Goal: Task Accomplishment & Management: Complete application form

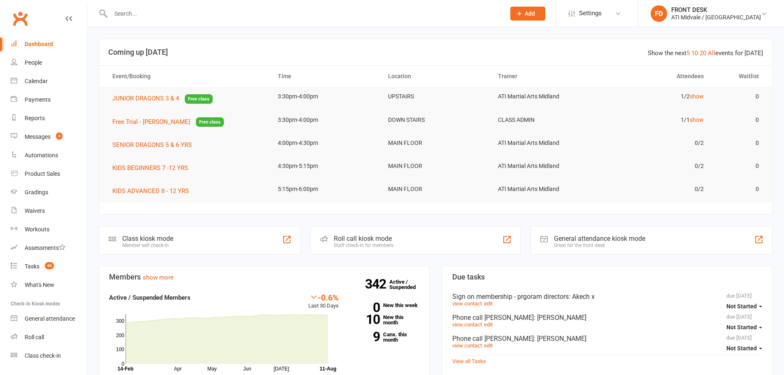
click at [169, 16] on input "text" at bounding box center [303, 14] width 391 height 12
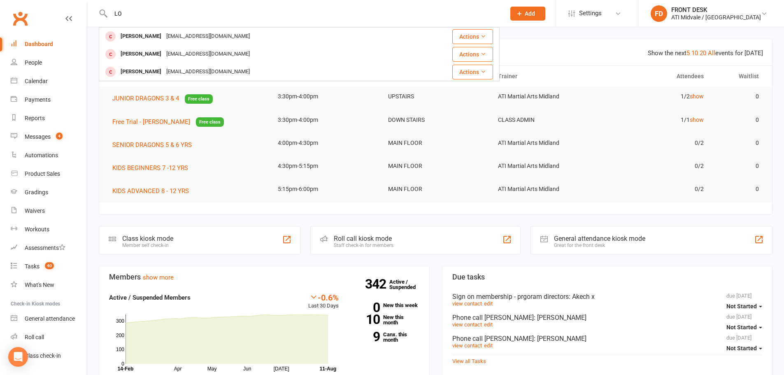
type input "L"
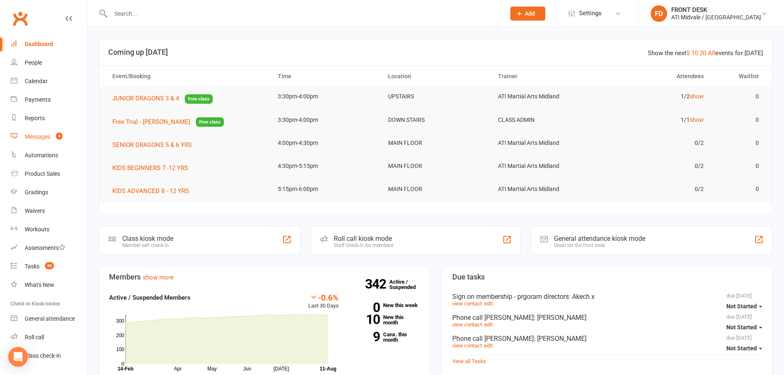
click at [33, 136] on div "Messages" at bounding box center [38, 136] width 26 height 7
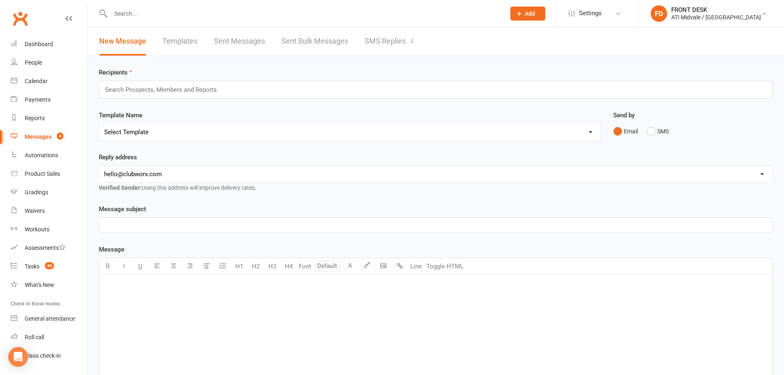
click at [392, 37] on link "SMS Replies 4" at bounding box center [388, 41] width 49 height 28
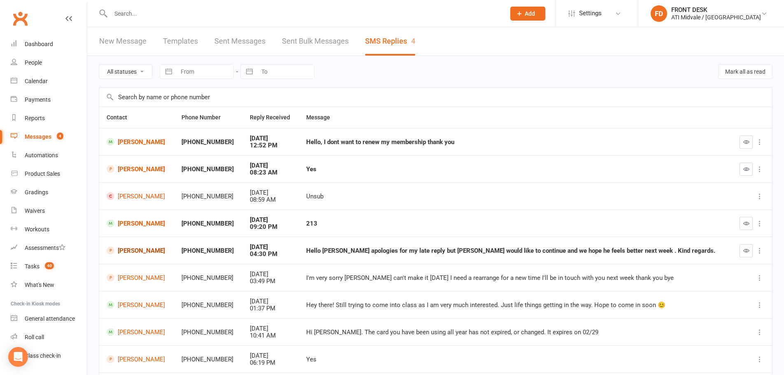
click at [127, 252] on link "[PERSON_NAME]" at bounding box center [137, 250] width 60 height 8
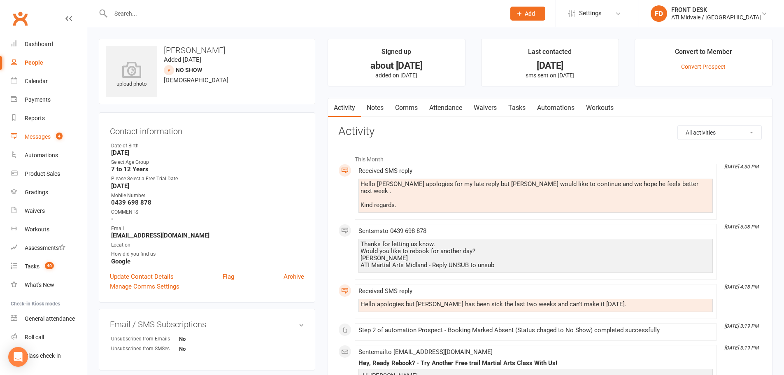
drag, startPoint x: 32, startPoint y: 138, endPoint x: 28, endPoint y: 136, distance: 4.6
click at [32, 138] on div "Messages" at bounding box center [38, 136] width 26 height 7
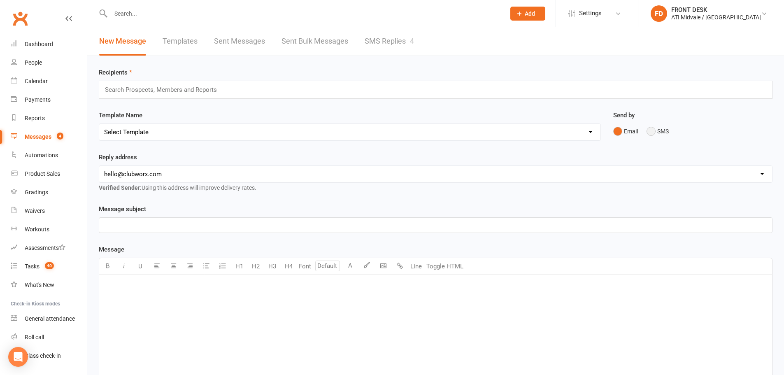
click at [646, 127] on button "SMS" at bounding box center [657, 131] width 22 height 16
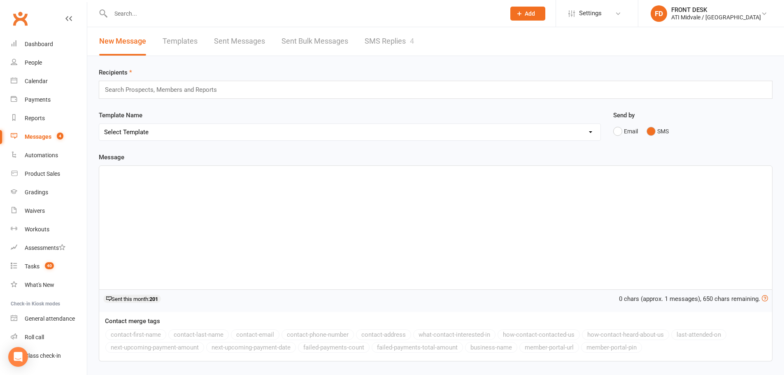
click at [380, 37] on link "SMS Replies 4" at bounding box center [388, 41] width 49 height 28
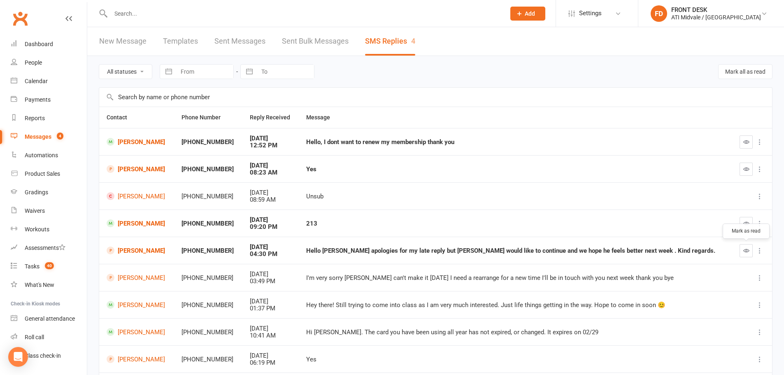
click at [747, 250] on icon "button" at bounding box center [746, 250] width 6 height 6
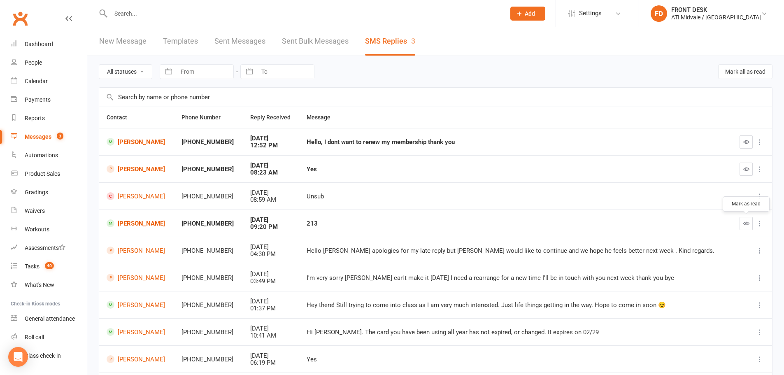
click at [744, 224] on icon "button" at bounding box center [746, 223] width 6 height 6
click at [156, 221] on link "[PERSON_NAME]" at bounding box center [137, 223] width 60 height 8
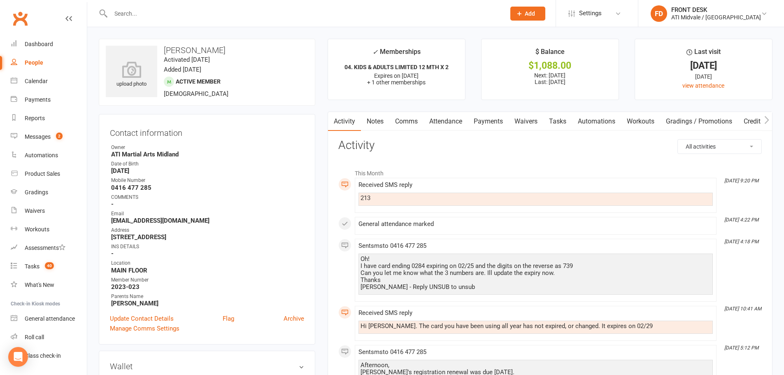
click at [407, 119] on link "Comms" at bounding box center [406, 121] width 34 height 19
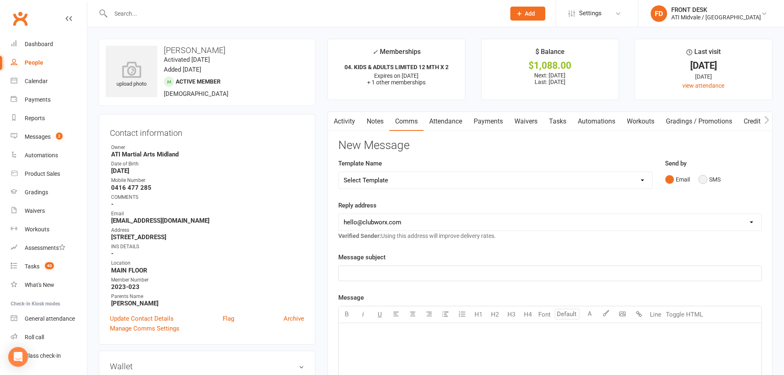
click at [707, 179] on button "SMS" at bounding box center [709, 180] width 22 height 16
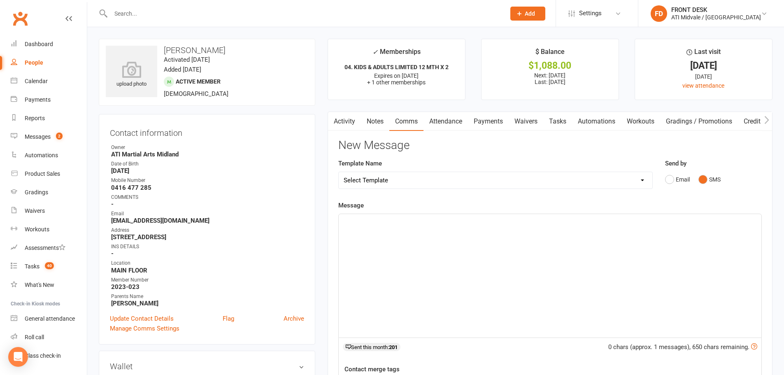
click at [385, 222] on p "﻿" at bounding box center [549, 221] width 413 height 10
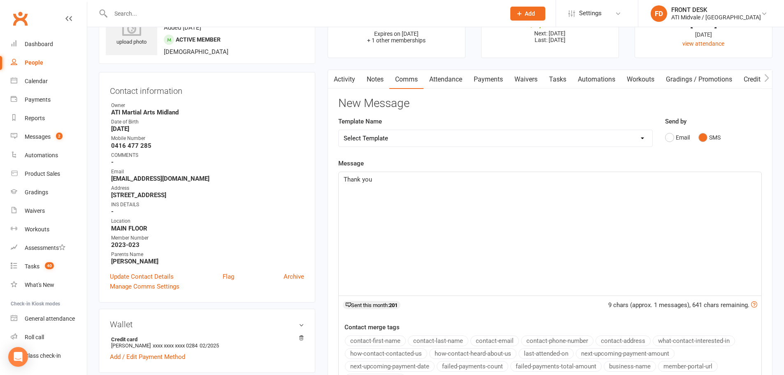
scroll to position [165, 0]
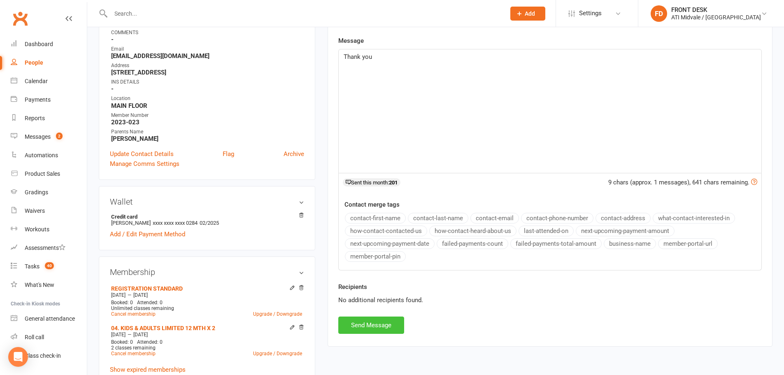
click at [380, 319] on button "Send Message" at bounding box center [371, 324] width 66 height 17
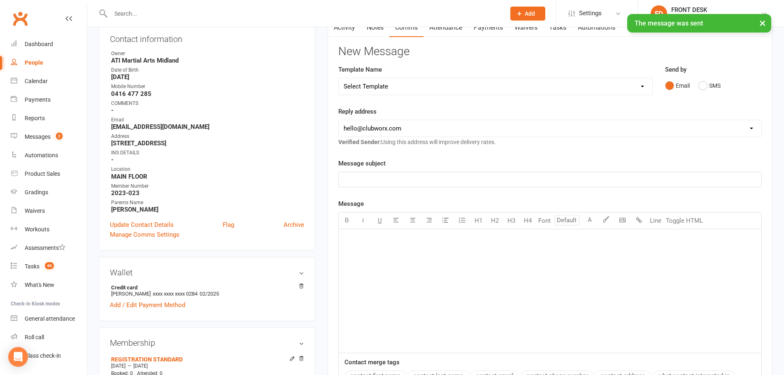
scroll to position [0, 0]
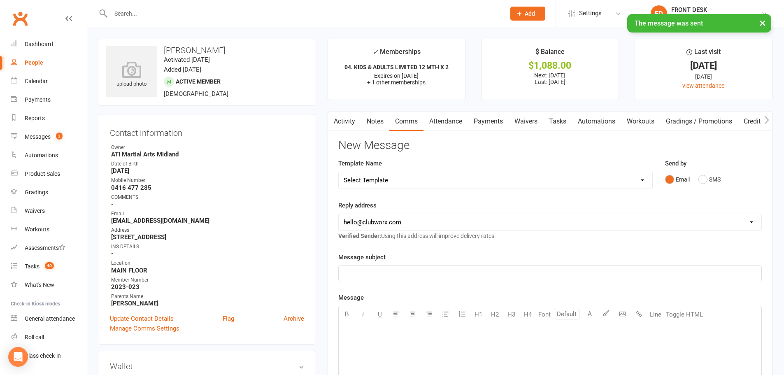
click at [378, 120] on link "Notes" at bounding box center [375, 121] width 28 height 19
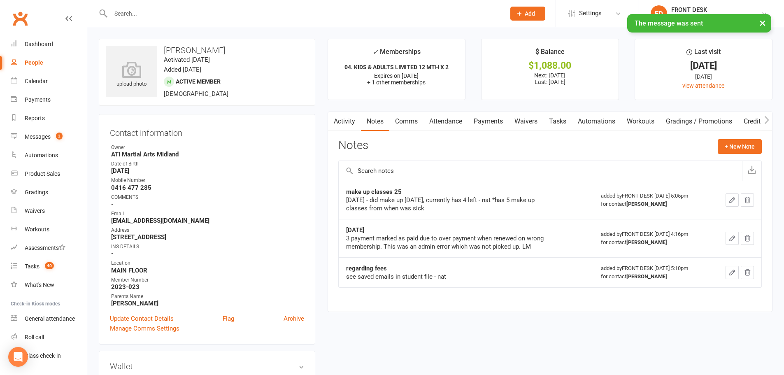
click at [346, 121] on link "Activity" at bounding box center [344, 121] width 33 height 19
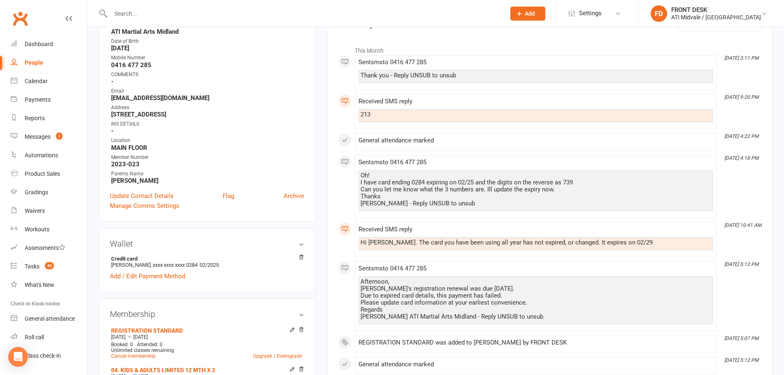
scroll to position [123, 0]
click at [128, 276] on link "Add / Edit Payment Method" at bounding box center [147, 275] width 75 height 10
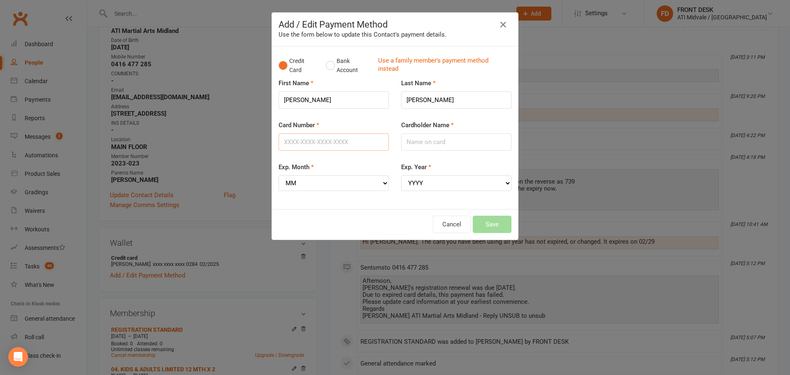
click at [313, 141] on input "Card Number" at bounding box center [333, 141] width 110 height 17
type input "[CREDIT_CARD_NUMBER]"
click at [420, 142] on input "Cardholder Name" at bounding box center [456, 141] width 110 height 17
type input "k"
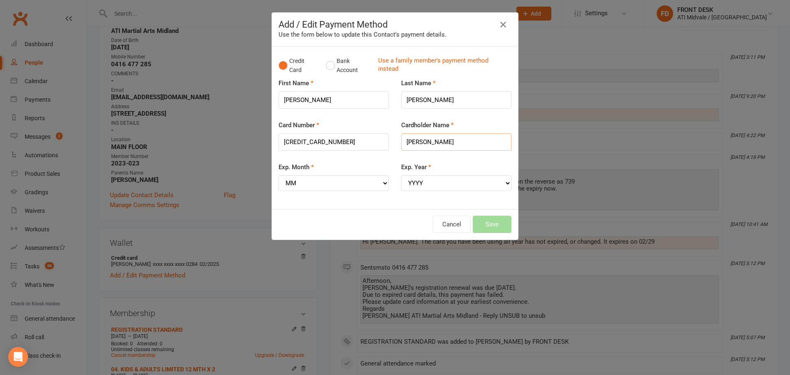
type input "[PERSON_NAME]"
click at [325, 182] on select "MM 01 02 03 04 05 06 07 08 09 10 11 12" at bounding box center [333, 183] width 110 height 16
select select "02"
click at [278, 175] on select "MM 01 02 03 04 05 06 07 08 09 10 11 12" at bounding box center [333, 183] width 110 height 16
click at [445, 183] on select "YYYY 2025 2026 2027 2028 2029 2030 2031 2032 2033 2034" at bounding box center [456, 183] width 110 height 16
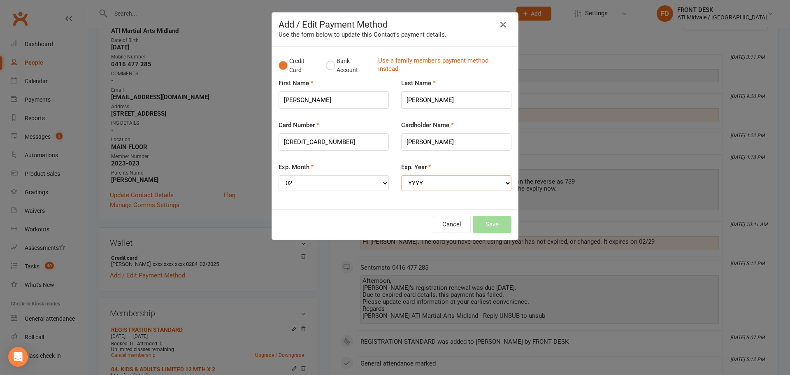
select select "2029"
click at [401, 175] on select "YYYY 2025 2026 2027 2028 2029 2030 2031 2032 2033 2034" at bounding box center [456, 183] width 110 height 16
drag, startPoint x: 484, startPoint y: 223, endPoint x: 466, endPoint y: 214, distance: 19.5
click at [484, 223] on button "Save" at bounding box center [492, 224] width 39 height 17
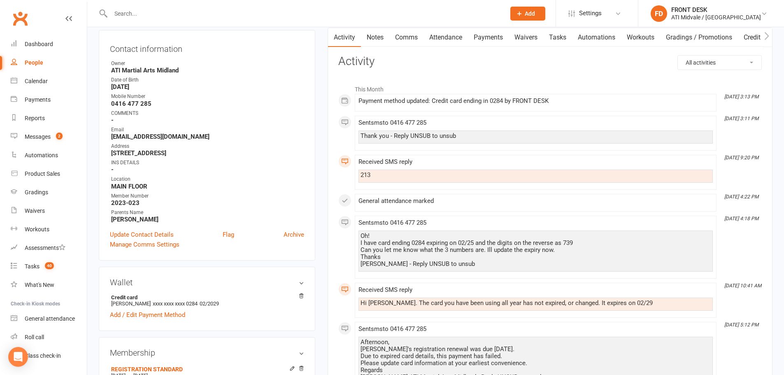
scroll to position [0, 0]
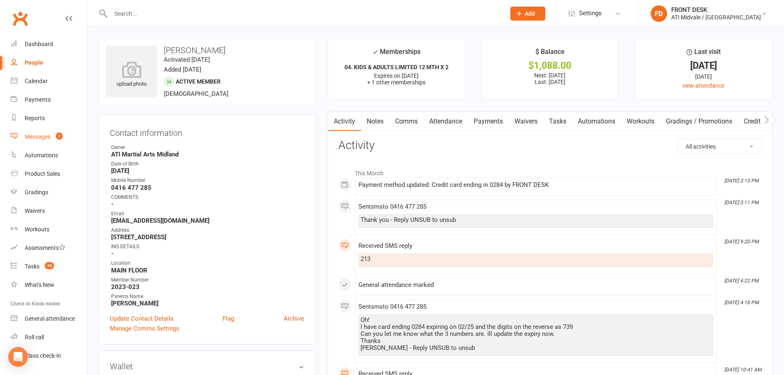
click at [40, 137] on div "Messages" at bounding box center [38, 136] width 26 height 7
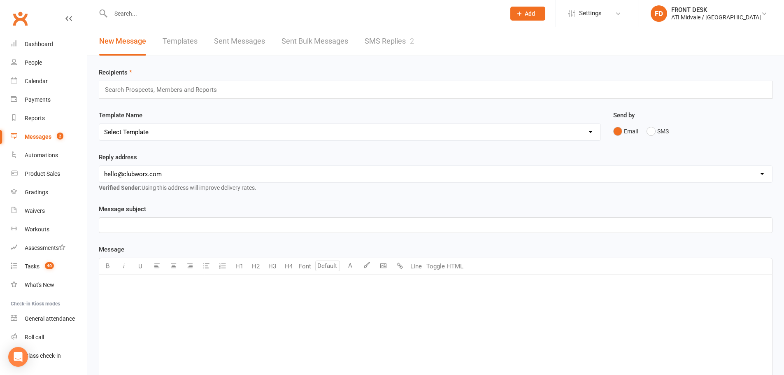
click at [128, 16] on input "text" at bounding box center [303, 14] width 391 height 12
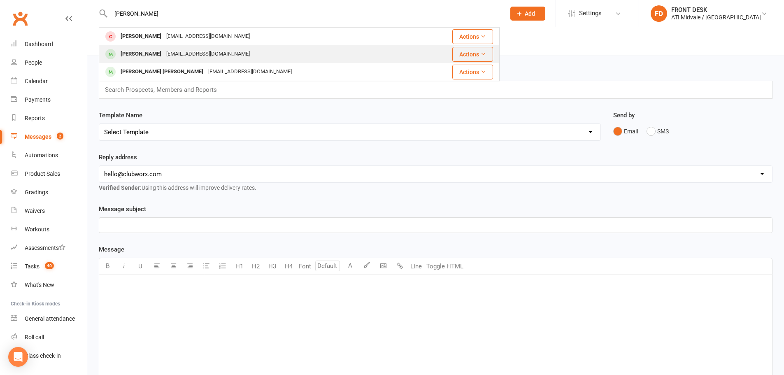
type input "[PERSON_NAME]"
click at [164, 53] on div "[PERSON_NAME]" at bounding box center [141, 54] width 46 height 12
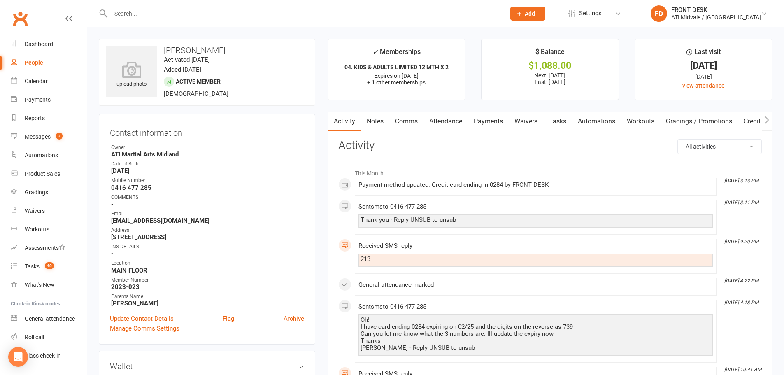
click at [561, 120] on link "Tasks" at bounding box center [557, 121] width 29 height 19
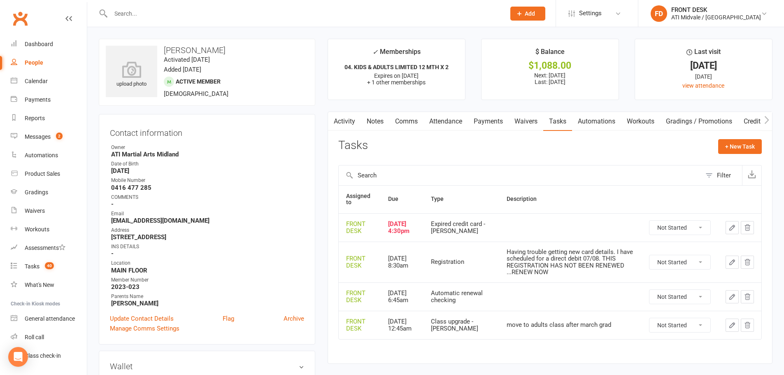
click at [729, 229] on icon "button" at bounding box center [731, 227] width 7 height 7
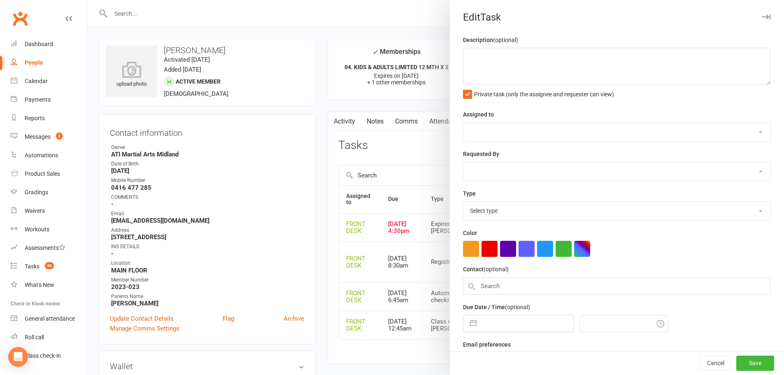
select select "4288"
type input "[DATE]"
type input "4:30pm"
select select "22035"
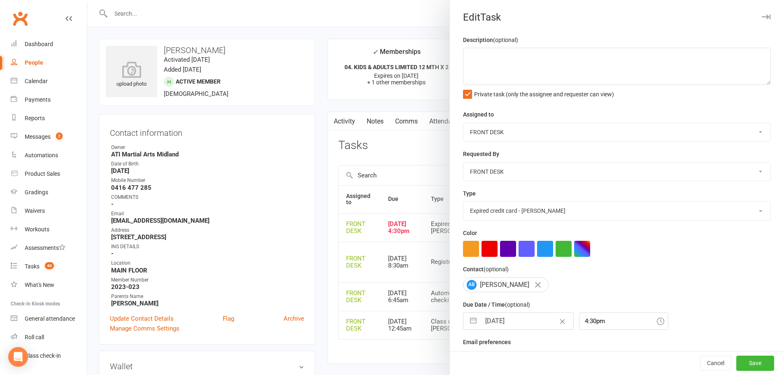
click at [510, 325] on input "[DATE]" at bounding box center [526, 321] width 93 height 16
select select "5"
select select "2025"
select select "6"
select select "2025"
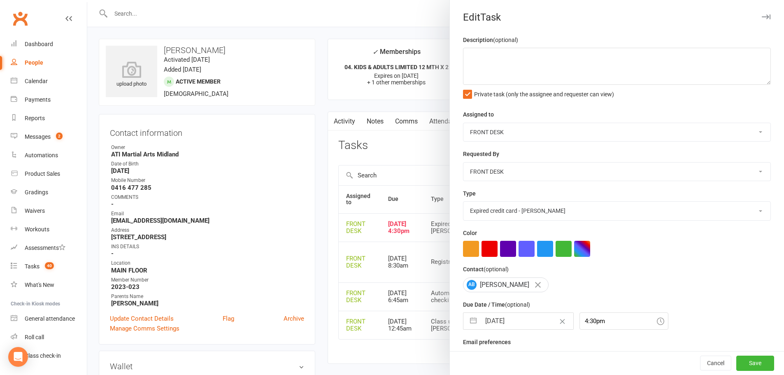
select select "7"
select select "2025"
click at [551, 358] on select "2035 2034 2033 2032 2031 2030 2029 2028 2027 2026 2025 2024 2023 2022 2021 2020…" at bounding box center [550, 353] width 25 height 9
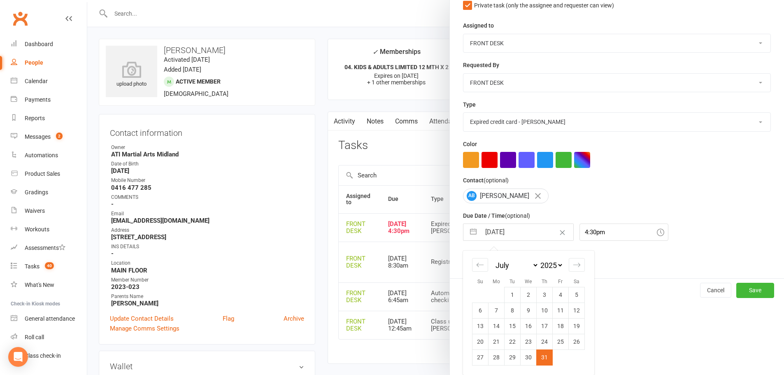
select select "5"
select select "2029"
select select "6"
select select "2029"
select select "7"
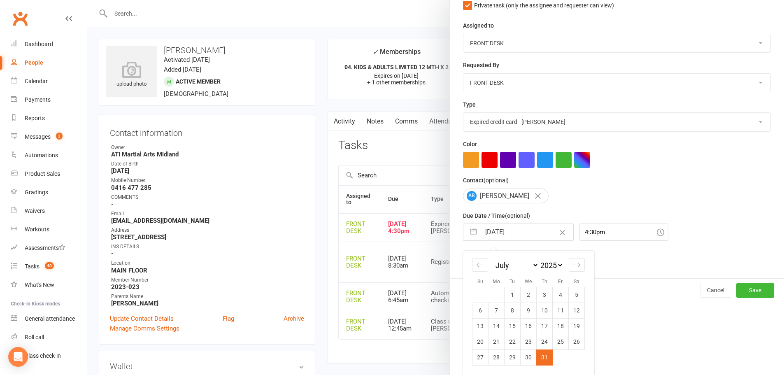
select select "2029"
click at [503, 267] on select "January February March April May June July August September October November De…" at bounding box center [516, 264] width 45 height 9
select select "2029"
select select "1"
select select "2029"
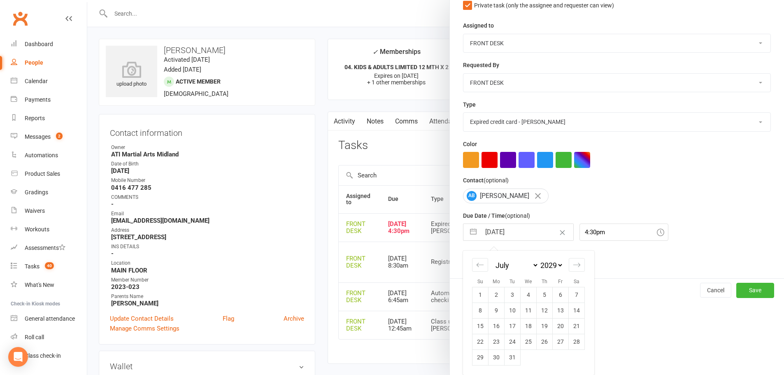
select select "2"
select select "2029"
click at [543, 300] on td "1" at bounding box center [544, 295] width 16 height 16
type input "[DATE]"
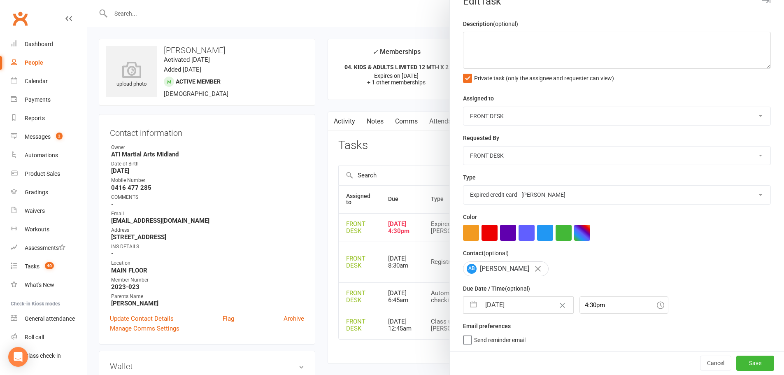
scroll to position [19, 0]
drag, startPoint x: 731, startPoint y: 364, endPoint x: 719, endPoint y: 362, distance: 11.6
click at [736, 364] on button "Save" at bounding box center [755, 362] width 38 height 15
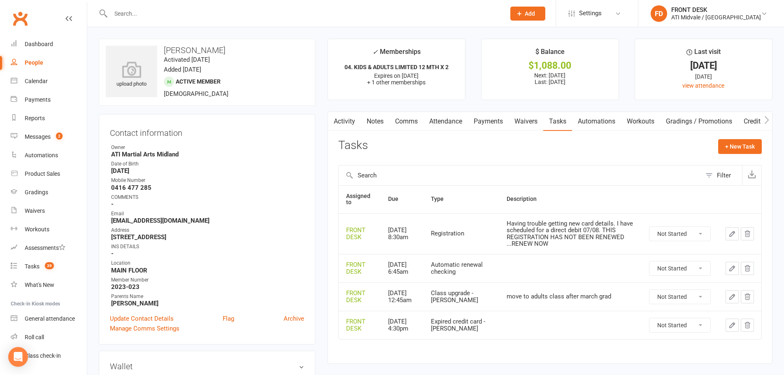
click at [733, 234] on icon "button" at bounding box center [731, 233] width 7 height 7
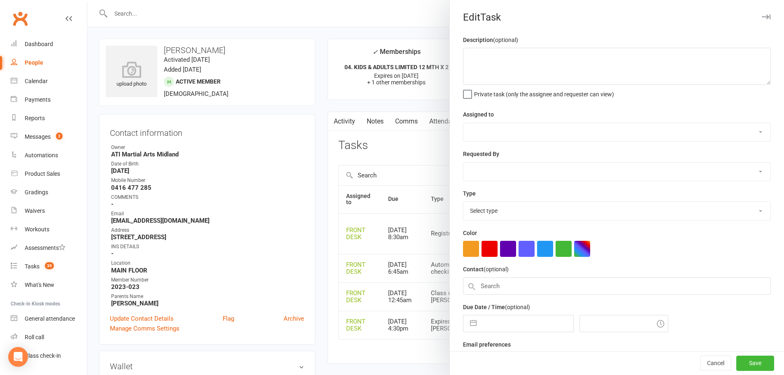
type textarea "Having trouble getting new card details. I have scheduled for a direct debit 07…"
select select "4288"
type input "[DATE]"
type input "8:30am"
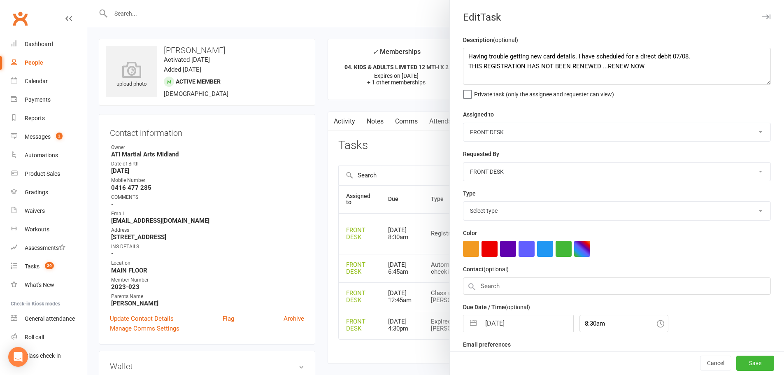
select select "34717"
drag, startPoint x: 461, startPoint y: 59, endPoint x: 674, endPoint y: 64, distance: 212.7
click at [674, 64] on textarea "Having trouble getting new card details. I have scheduled for a direct debit 07…" at bounding box center [617, 66] width 308 height 37
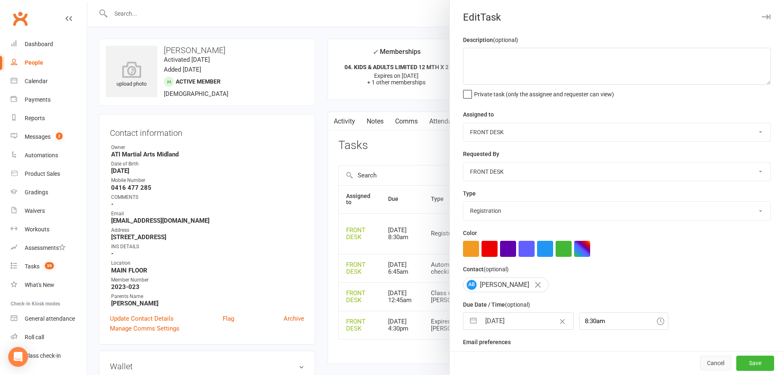
click at [707, 365] on button "Cancel" at bounding box center [715, 363] width 31 height 15
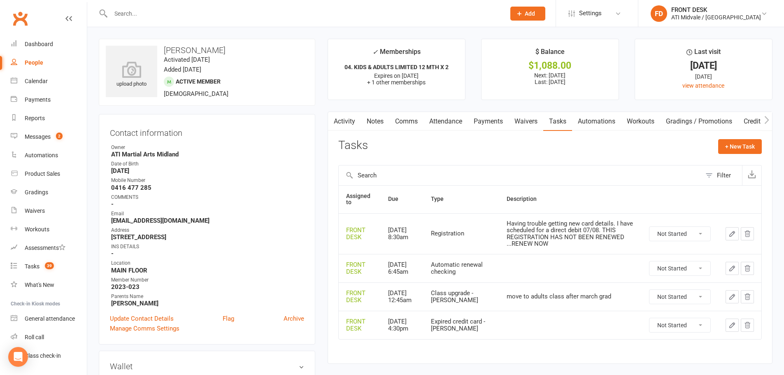
click at [487, 120] on link "Payments" at bounding box center [488, 121] width 41 height 19
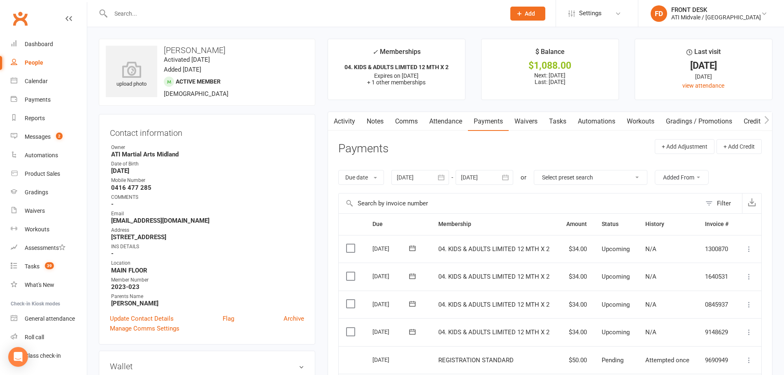
click at [547, 116] on link "Tasks" at bounding box center [557, 121] width 29 height 19
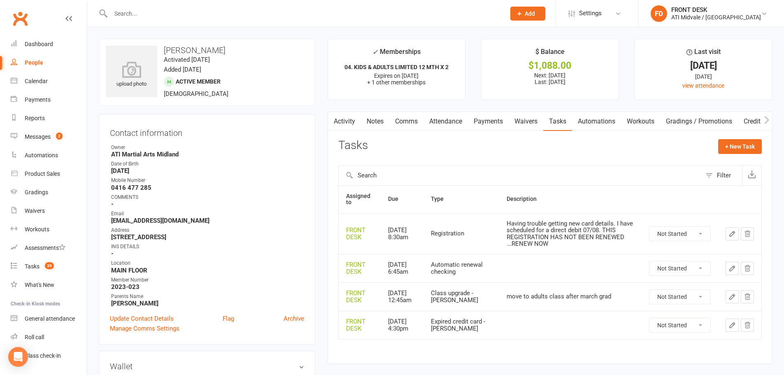
click at [691, 234] on select "Not Started In Progress Waiting Complete" at bounding box center [679, 234] width 61 height 14
click at [649, 227] on select "Not Started In Progress Waiting Complete" at bounding box center [679, 234] width 61 height 14
select select "unstarted"
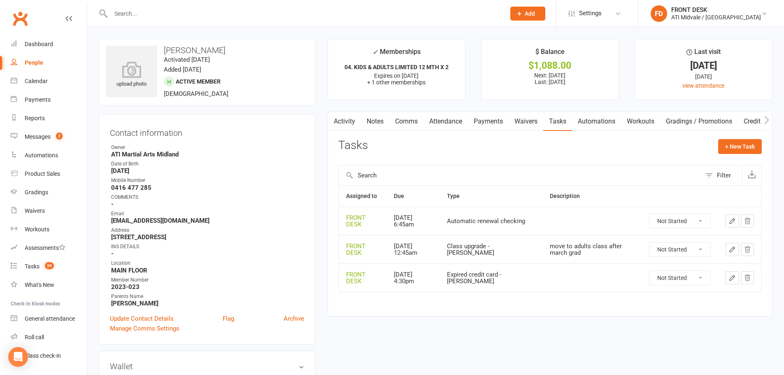
click at [414, 309] on div "Activity Notes Comms Attendance Payments Waivers Tasks Automations Workouts Gra…" at bounding box center [549, 213] width 445 height 205
click at [40, 137] on div "Messages" at bounding box center [38, 136] width 26 height 7
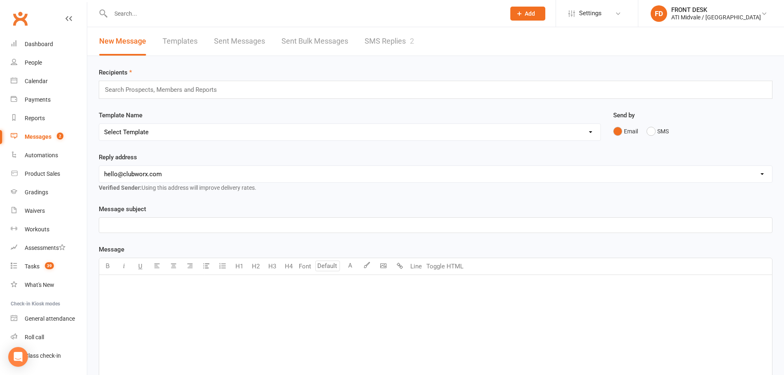
click at [389, 42] on link "SMS Replies 2" at bounding box center [388, 41] width 49 height 28
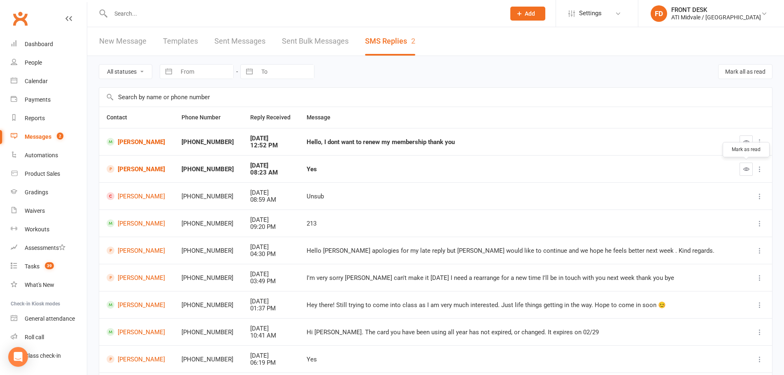
click at [747, 169] on icon "button" at bounding box center [746, 169] width 6 height 6
click at [147, 141] on link "[PERSON_NAME]" at bounding box center [137, 142] width 60 height 8
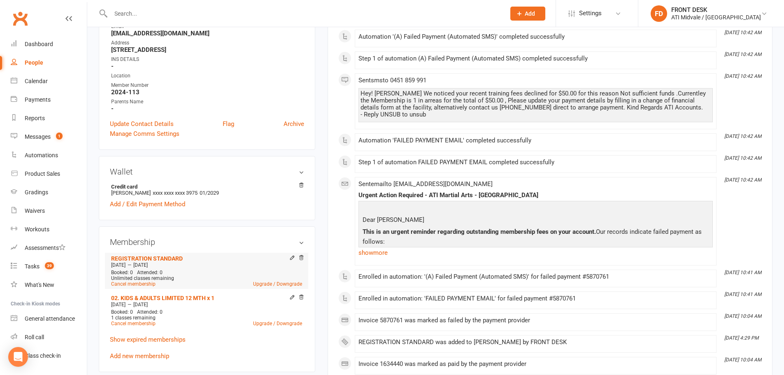
scroll to position [206, 0]
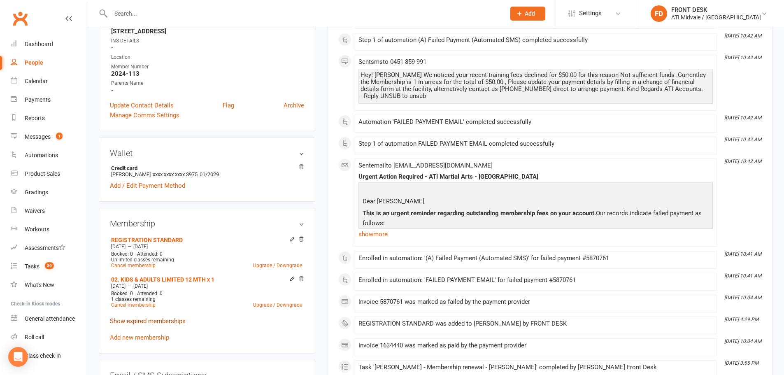
click at [139, 318] on link "Show expired memberships" at bounding box center [148, 320] width 76 height 7
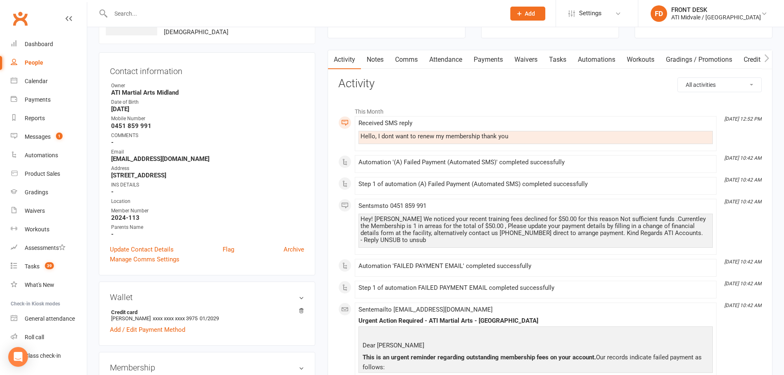
scroll to position [0, 0]
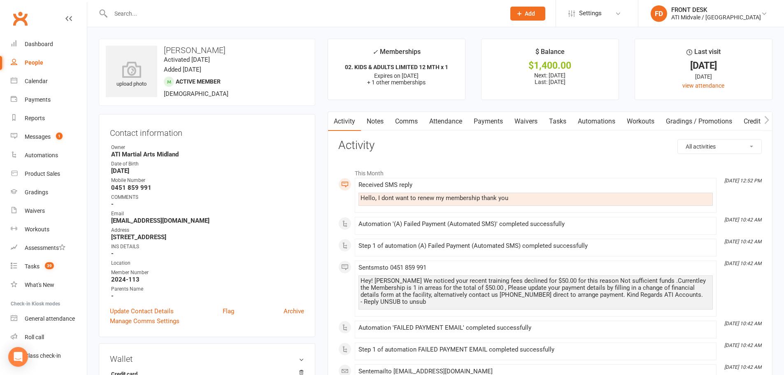
click at [407, 119] on link "Comms" at bounding box center [406, 121] width 34 height 19
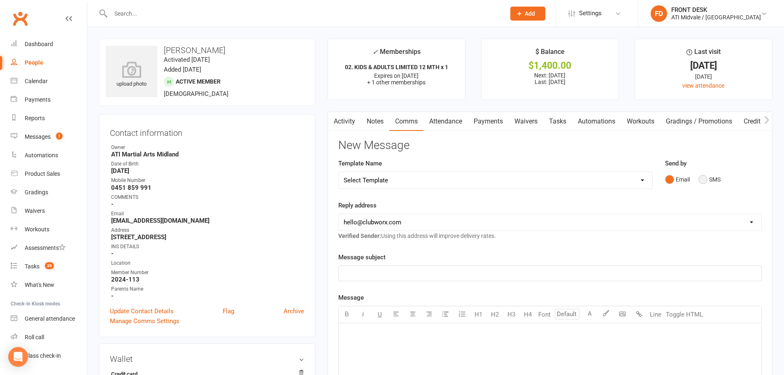
click at [705, 178] on button "SMS" at bounding box center [709, 180] width 22 height 16
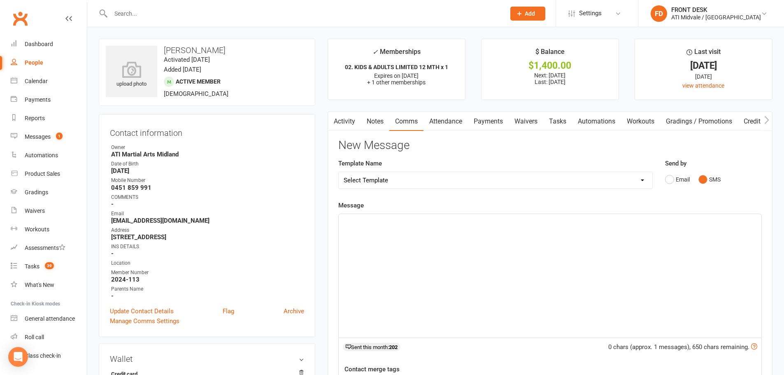
click at [624, 222] on p "﻿" at bounding box center [549, 221] width 413 height 10
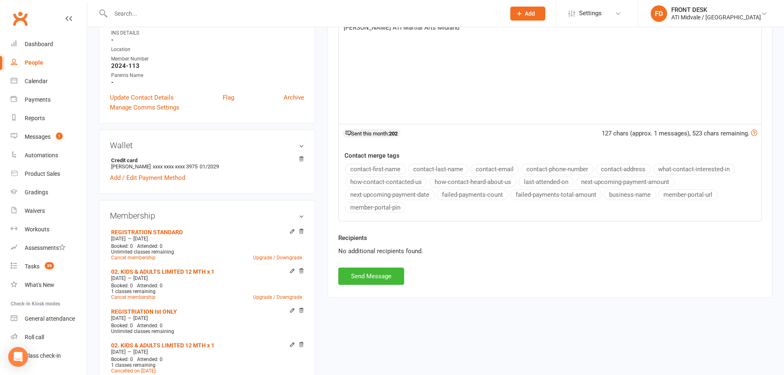
scroll to position [247, 0]
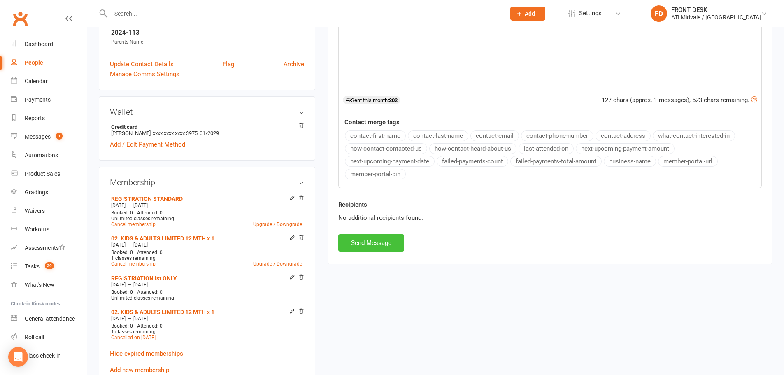
click at [369, 236] on button "Send Message" at bounding box center [371, 242] width 66 height 17
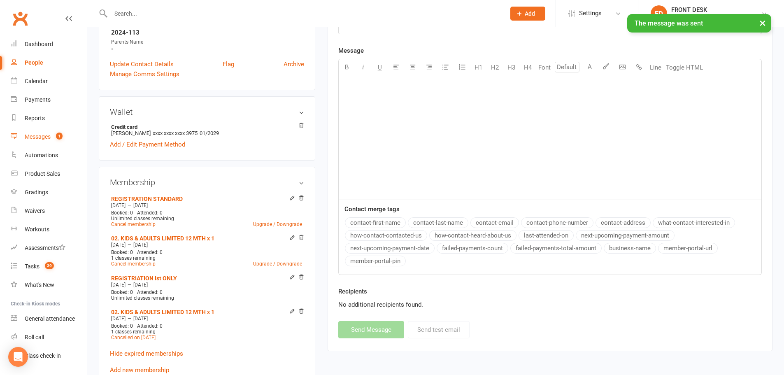
click at [36, 135] on div "Messages" at bounding box center [38, 136] width 26 height 7
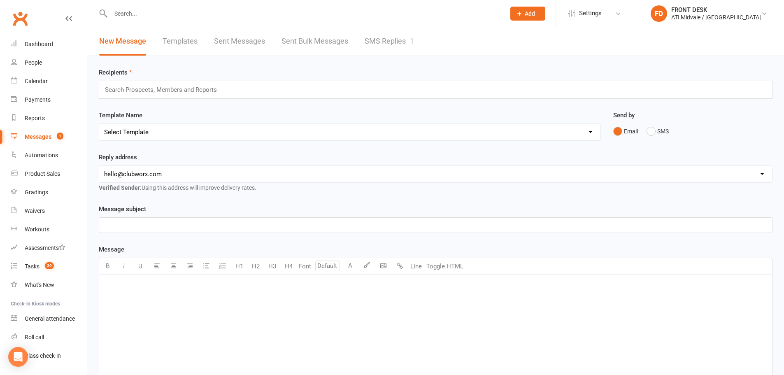
click at [382, 40] on link "SMS Replies 1" at bounding box center [388, 41] width 49 height 28
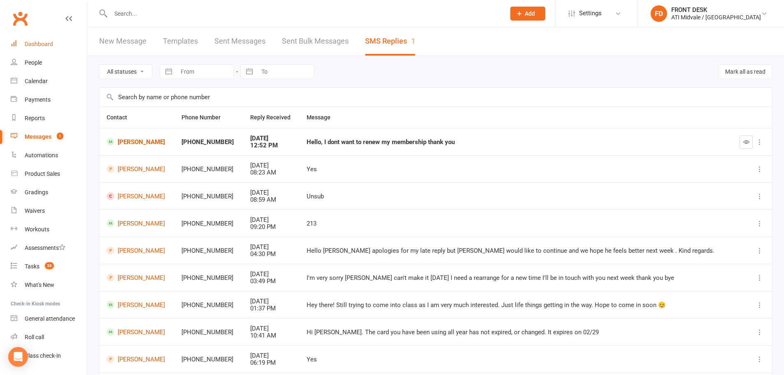
click at [32, 46] on div "Dashboard" at bounding box center [39, 44] width 28 height 7
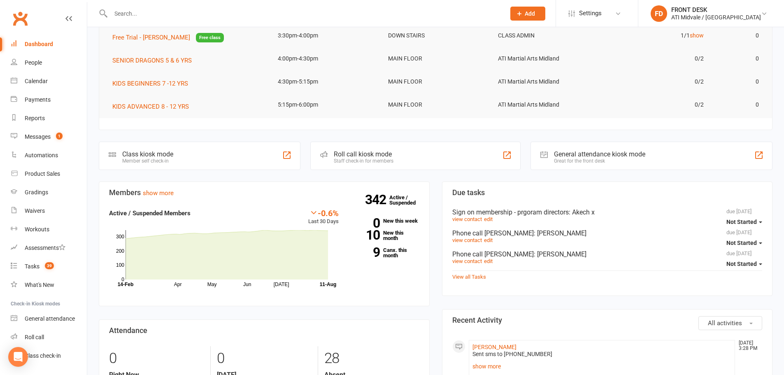
scroll to position [82, 0]
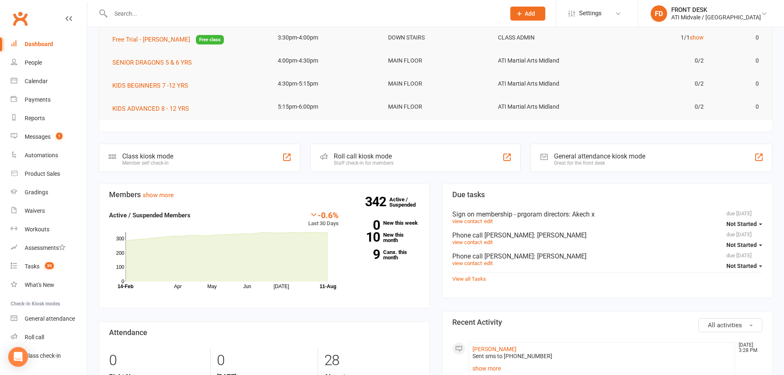
click at [177, 13] on input "text" at bounding box center [303, 14] width 391 height 12
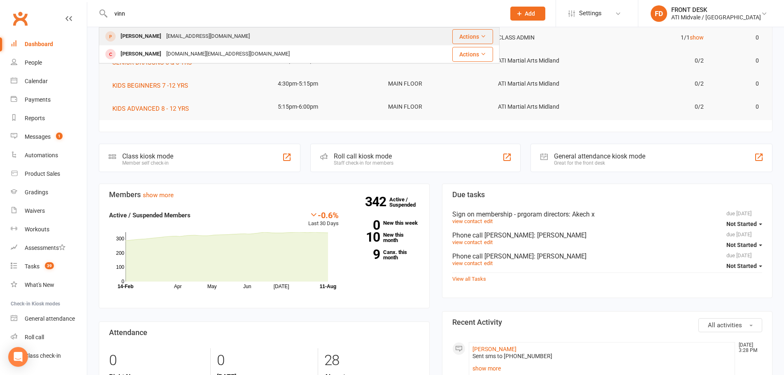
type input "vinn"
click at [175, 35] on div "[EMAIL_ADDRESS][DOMAIN_NAME]" at bounding box center [208, 36] width 88 height 12
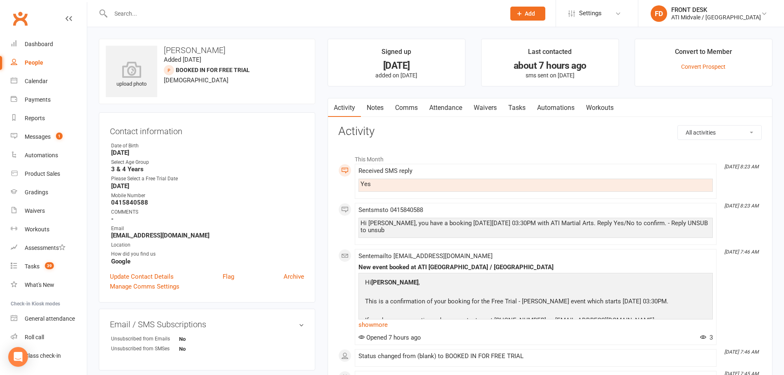
click at [220, 21] on div at bounding box center [299, 13] width 401 height 27
click at [211, 11] on input "text" at bounding box center [303, 14] width 391 height 12
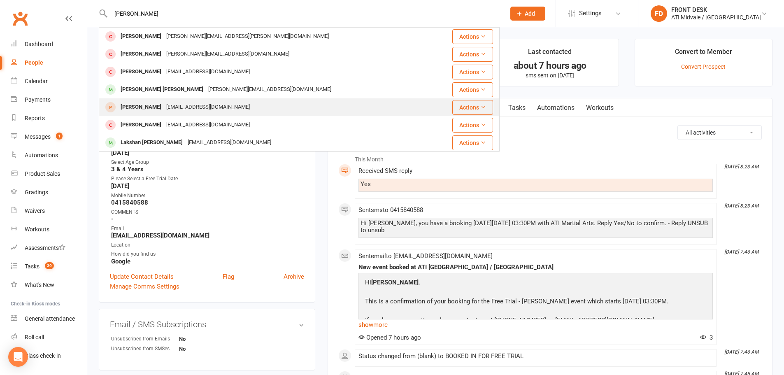
type input "[PERSON_NAME]"
click at [202, 104] on div "[EMAIL_ADDRESS][DOMAIN_NAME]" at bounding box center [208, 107] width 88 height 12
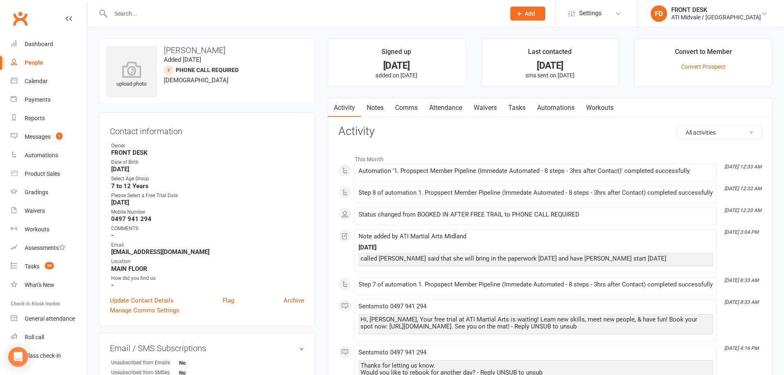
click at [377, 106] on link "Notes" at bounding box center [375, 107] width 28 height 19
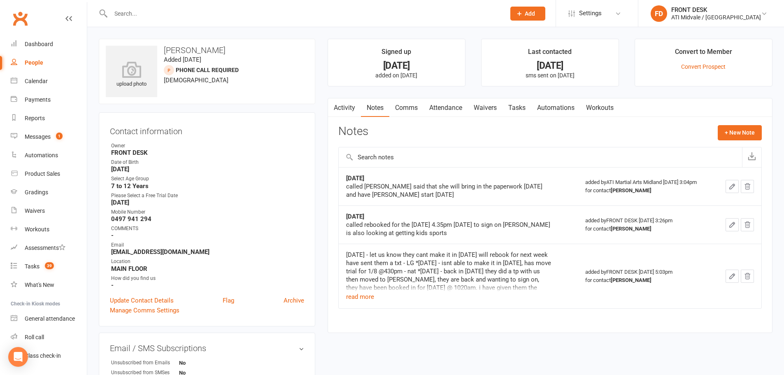
click at [178, 14] on input "text" at bounding box center [303, 14] width 391 height 12
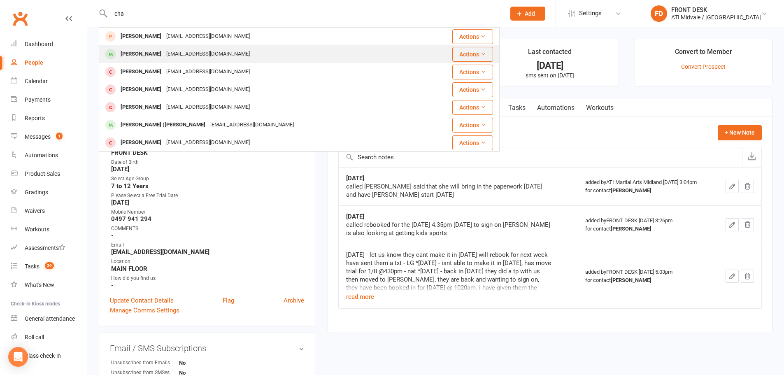
type input "cha"
click at [154, 50] on div "[PERSON_NAME]" at bounding box center [141, 54] width 46 height 12
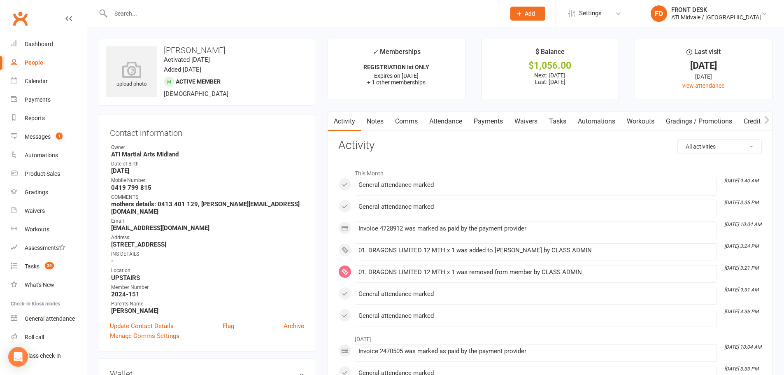
click at [380, 118] on link "Notes" at bounding box center [375, 121] width 28 height 19
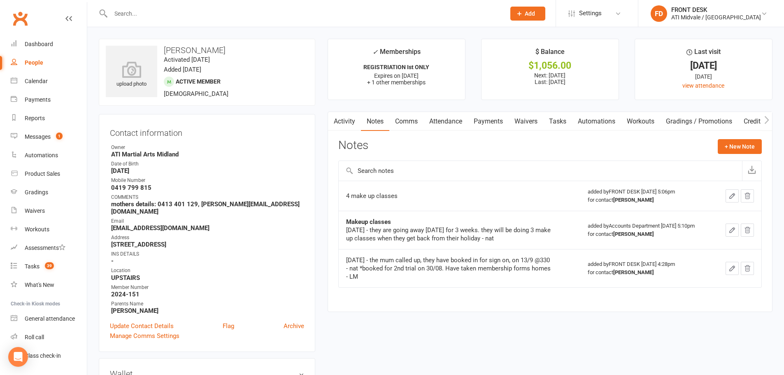
drag, startPoint x: 322, startPoint y: 118, endPoint x: 325, endPoint y: 125, distance: 6.9
click at [325, 125] on main "✓ Memberships REGISTRIATION Ist ONLY Expires on [DATE] + 1 other memberships $ …" at bounding box center [549, 179] width 457 height 281
click at [733, 148] on button "+ New Note" at bounding box center [739, 146] width 44 height 15
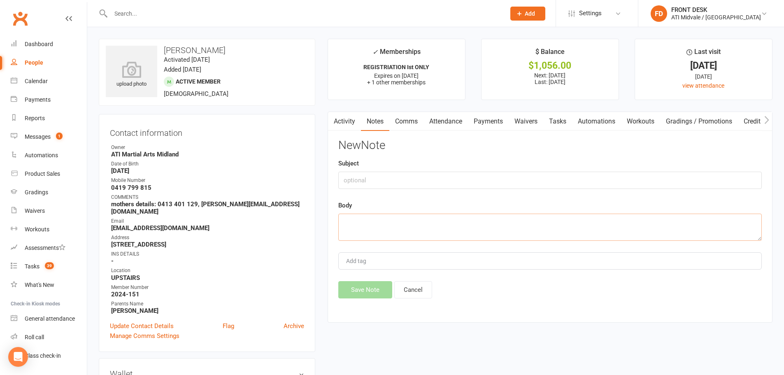
click at [350, 218] on textarea at bounding box center [549, 226] width 423 height 27
type textarea "In house grading after initial grading"
click at [374, 290] on button "Save Note" at bounding box center [365, 289] width 54 height 17
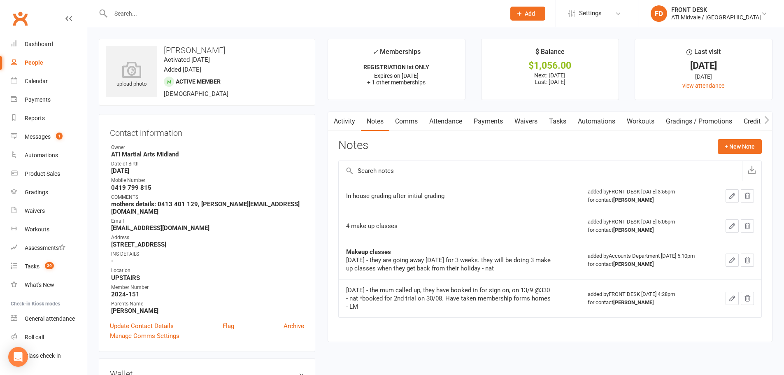
click at [252, 16] on input "text" at bounding box center [303, 14] width 391 height 12
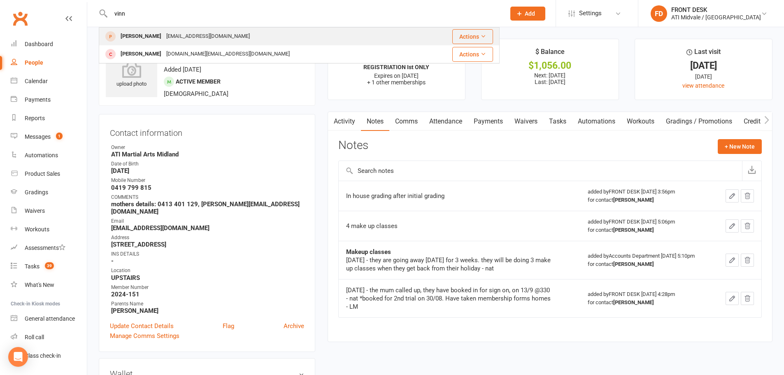
type input "vinn"
click at [167, 34] on div "[EMAIL_ADDRESS][DOMAIN_NAME]" at bounding box center [208, 36] width 88 height 12
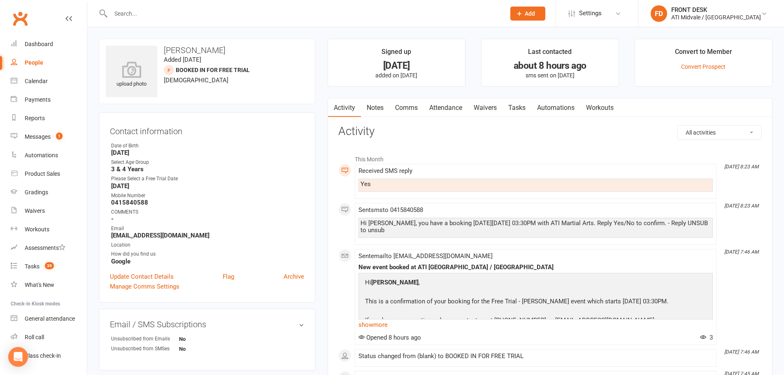
click at [450, 107] on link "Attendance" at bounding box center [445, 107] width 44 height 19
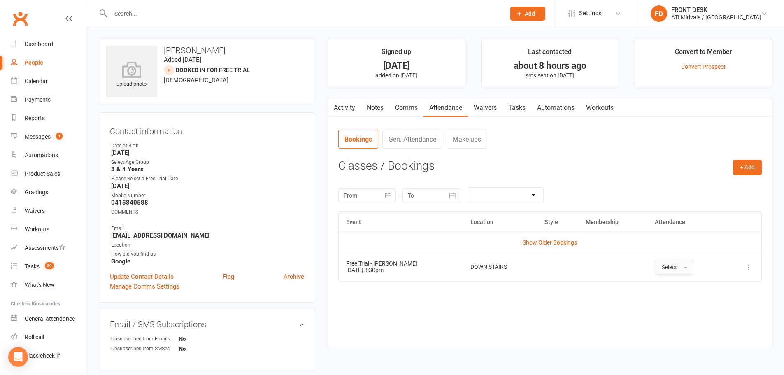
click at [668, 265] on span "Select" at bounding box center [668, 267] width 15 height 7
click at [667, 282] on span "Attended" at bounding box center [673, 285] width 25 height 7
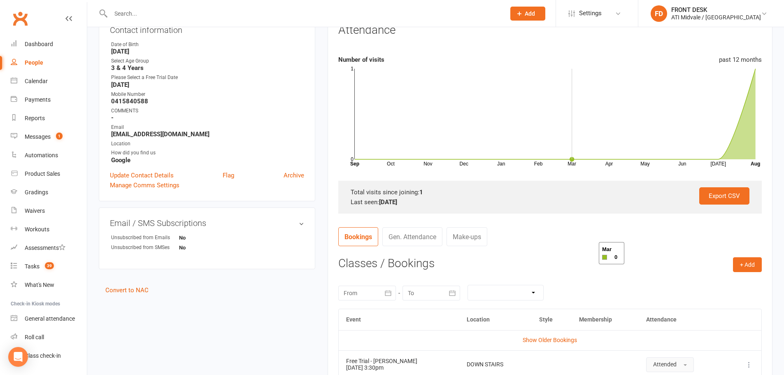
scroll to position [165, 0]
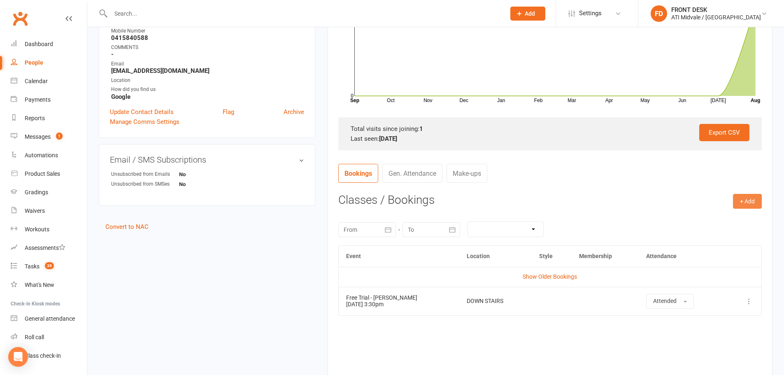
click at [750, 200] on button "+ Add" at bounding box center [747, 201] width 29 height 15
click at [705, 237] on link "Add Appointment" at bounding box center [719, 236] width 81 height 16
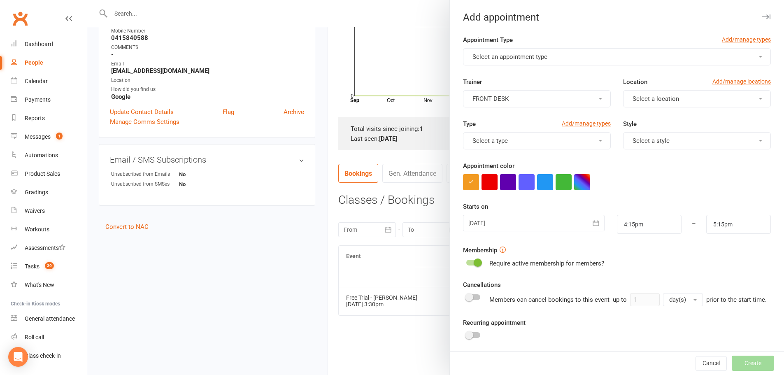
click at [502, 50] on button "Select an appointment type" at bounding box center [617, 56] width 308 height 17
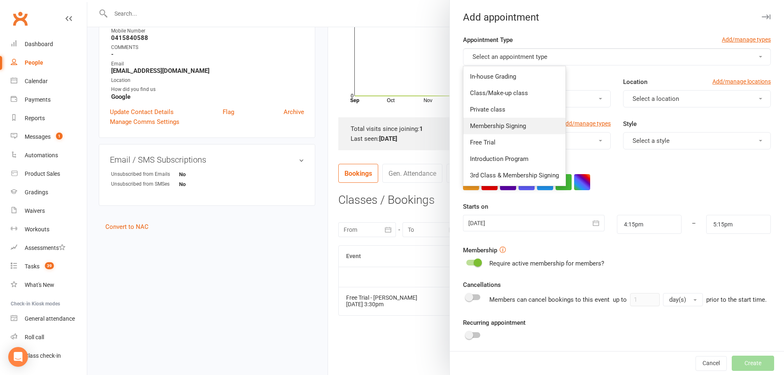
click at [496, 123] on span "Membership Signing" at bounding box center [498, 125] width 56 height 7
type input "4:45pm"
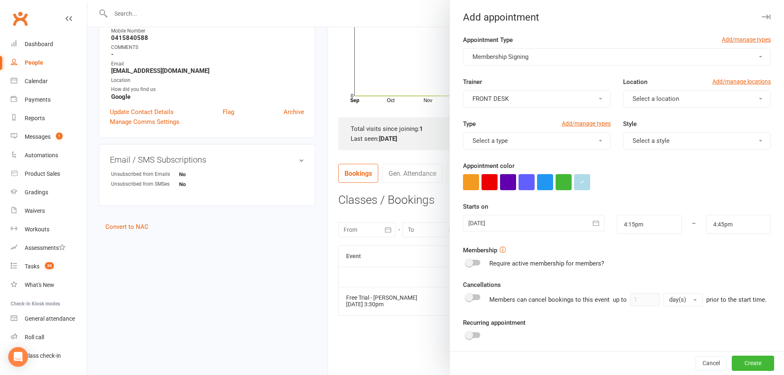
click at [575, 98] on button "FRONT DESK" at bounding box center [537, 98] width 148 height 17
click at [504, 118] on span "ATI Martial Arts Midland" at bounding box center [503, 118] width 67 height 7
click at [632, 95] on span "Select a location" at bounding box center [655, 98] width 46 height 7
click at [635, 134] on span "UPSTAIRS" at bounding box center [644, 134] width 28 height 7
click at [579, 142] on button "Select a type" at bounding box center [537, 140] width 148 height 17
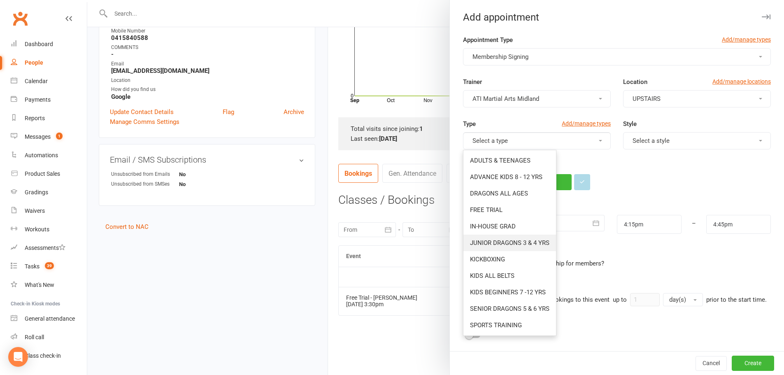
click at [507, 241] on span "JUNIOR DRAGONS 3 & 4 YRS" at bounding box center [509, 242] width 79 height 7
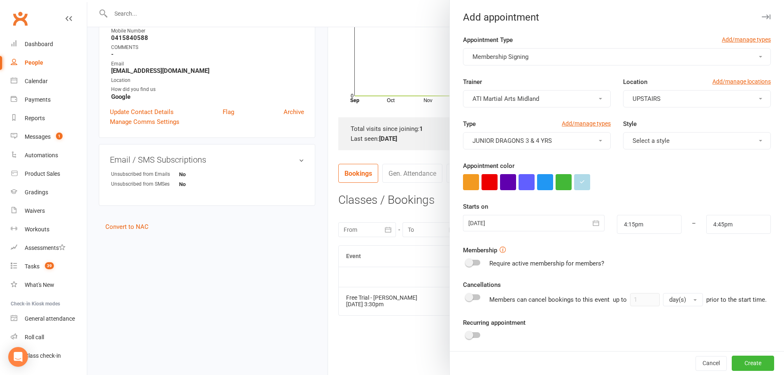
click at [707, 141] on button "Select a style" at bounding box center [697, 140] width 148 height 17
click at [637, 176] on span "Dragons" at bounding box center [641, 176] width 23 height 7
click at [591, 221] on icon "button" at bounding box center [595, 223] width 8 height 8
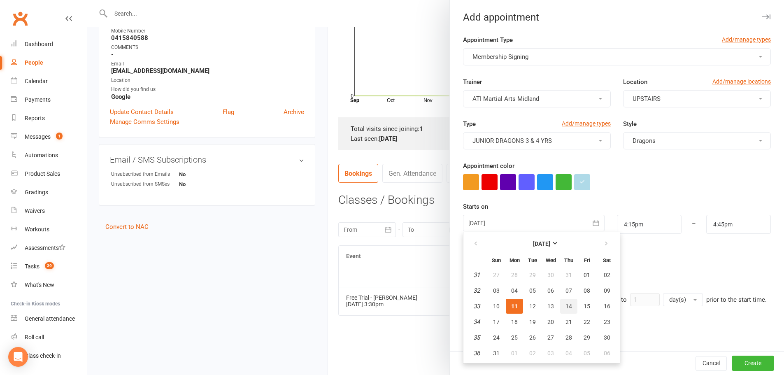
click at [565, 304] on span "14" at bounding box center [568, 306] width 7 height 7
type input "[DATE]"
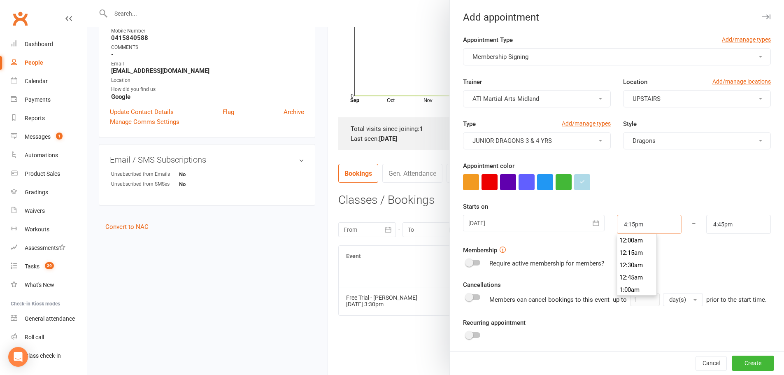
scroll to position [790, 0]
drag, startPoint x: 640, startPoint y: 227, endPoint x: 567, endPoint y: 186, distance: 83.6
click at [568, 216] on div "[DATE] [DATE] Sun Mon Tue Wed Thu Fri Sat 31 27 28 29 30 31 01 02 32 03 04 05 0…" at bounding box center [617, 224] width 320 height 19
type input "3:30pm"
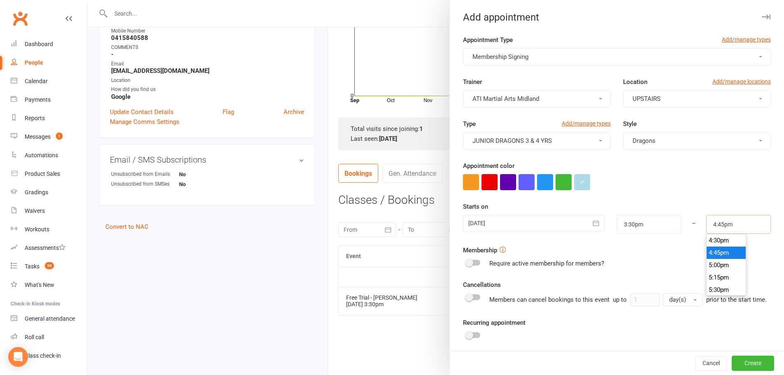
drag, startPoint x: 741, startPoint y: 223, endPoint x: 661, endPoint y: 223, distance: 79.8
click at [661, 223] on div "[DATE] [DATE] Sun Mon Tue Wed Thu Fri Sat 31 27 28 29 30 31 01 02 32 03 04 05 0…" at bounding box center [617, 224] width 320 height 19
type input "4:00pm"
click at [740, 183] on div at bounding box center [617, 182] width 308 height 16
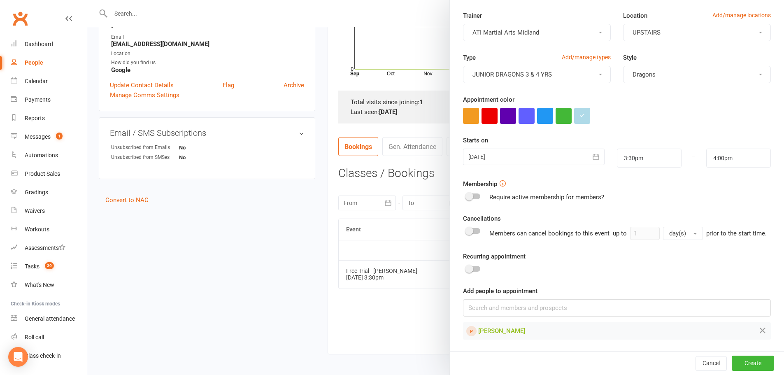
scroll to position [223, 0]
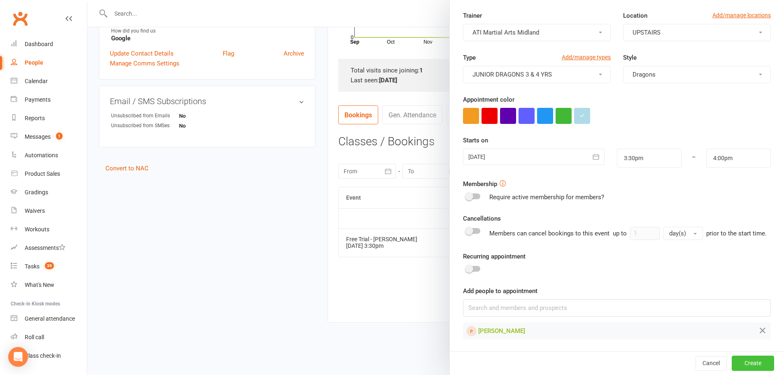
click at [733, 359] on button "Create" at bounding box center [752, 362] width 42 height 15
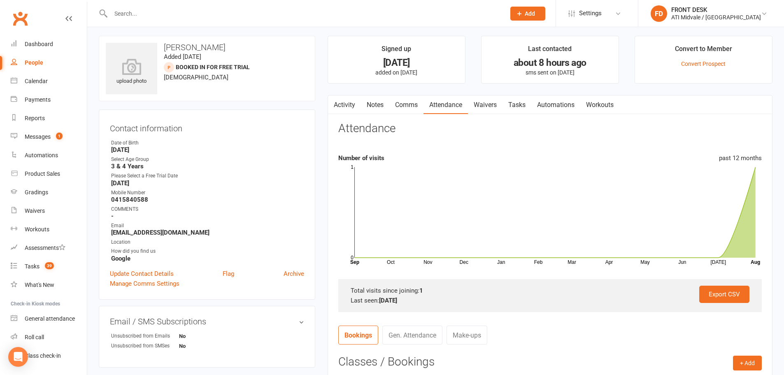
scroll to position [0, 0]
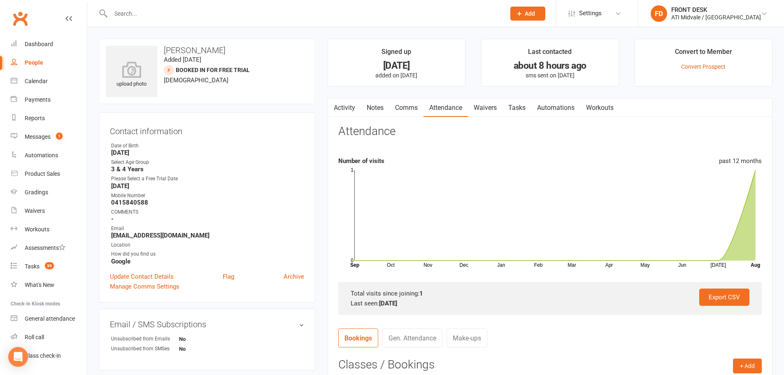
click at [370, 105] on link "Notes" at bounding box center [375, 107] width 28 height 19
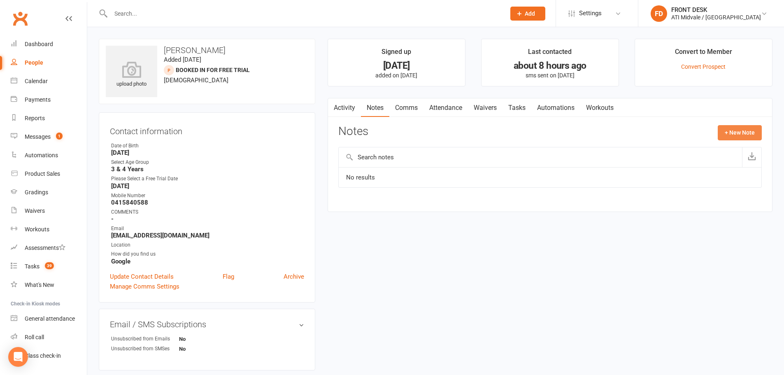
click at [736, 134] on button "+ New Note" at bounding box center [739, 132] width 44 height 15
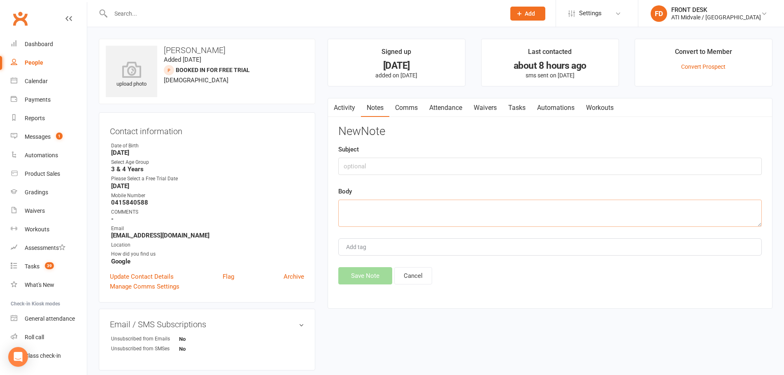
click at [352, 206] on textarea at bounding box center [549, 212] width 423 height 27
type textarea "P"
click at [346, 209] on textarea "forms taken home" at bounding box center [549, 212] width 423 height 27
click at [400, 208] on textarea "Forms taken home" at bounding box center [549, 212] width 423 height 27
click at [447, 208] on textarea "Forms taken home. will bring back o9n [DATE] - LM" at bounding box center [549, 212] width 423 height 27
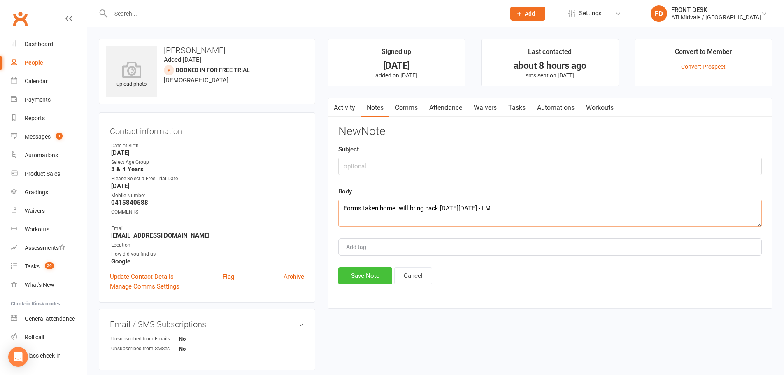
type textarea "Forms taken home. will bring back [DATE][DATE] - LM"
drag, startPoint x: 353, startPoint y: 273, endPoint x: 371, endPoint y: 266, distance: 18.9
click at [355, 272] on button "Save Note" at bounding box center [365, 275] width 54 height 17
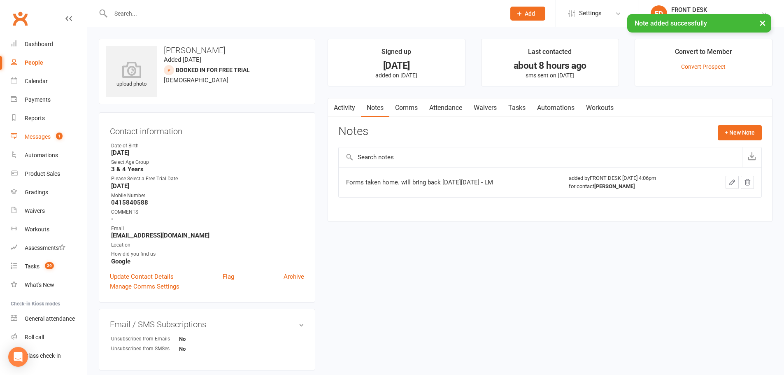
click at [41, 137] on div "Messages" at bounding box center [38, 136] width 26 height 7
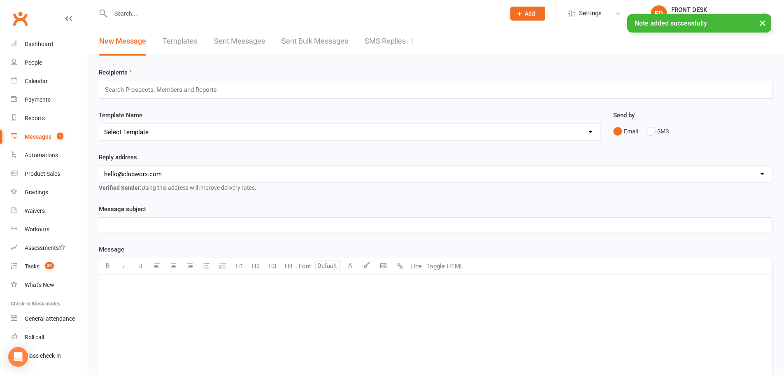
click at [381, 39] on link "SMS Replies 1" at bounding box center [388, 41] width 49 height 28
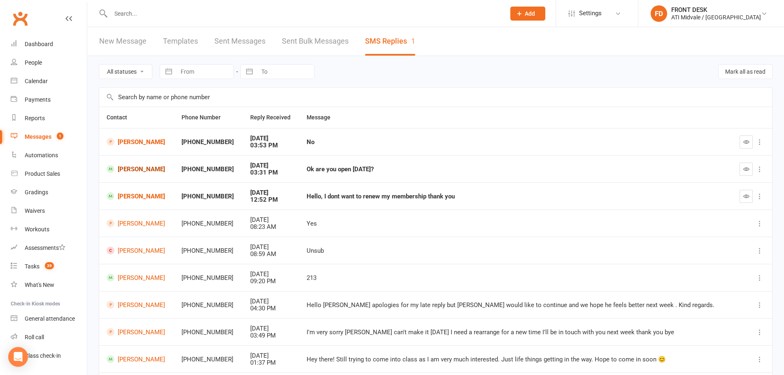
click at [144, 168] on link "[PERSON_NAME]" at bounding box center [137, 169] width 60 height 8
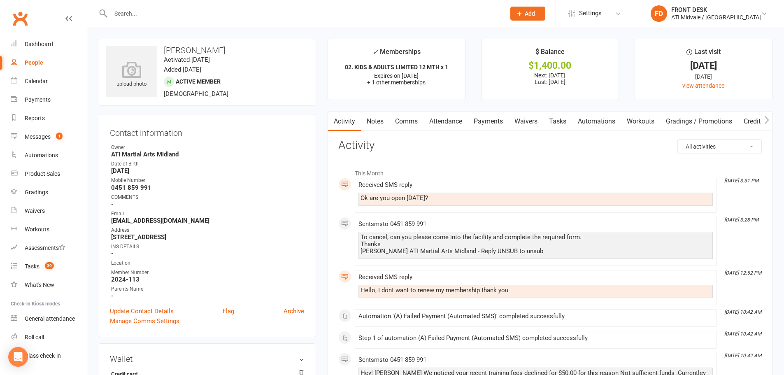
click at [410, 121] on link "Comms" at bounding box center [406, 121] width 34 height 19
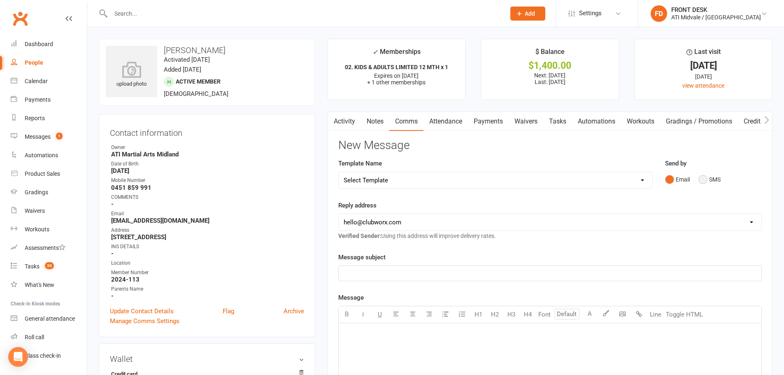
drag, startPoint x: 702, startPoint y: 176, endPoint x: 545, endPoint y: 208, distance: 159.5
click at [702, 178] on button "SMS" at bounding box center [709, 180] width 22 height 16
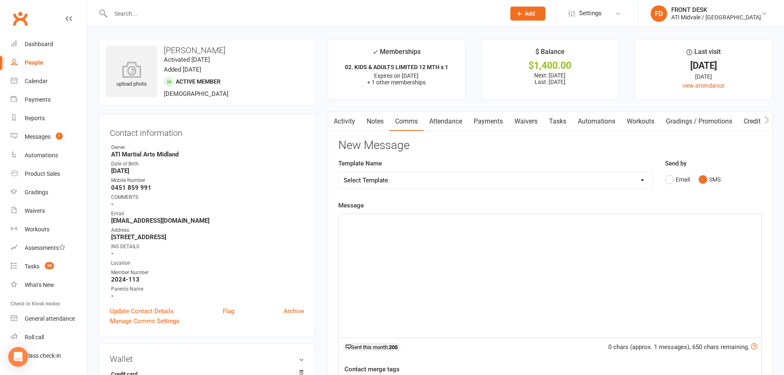
click at [400, 223] on p "﻿" at bounding box center [549, 221] width 413 height 10
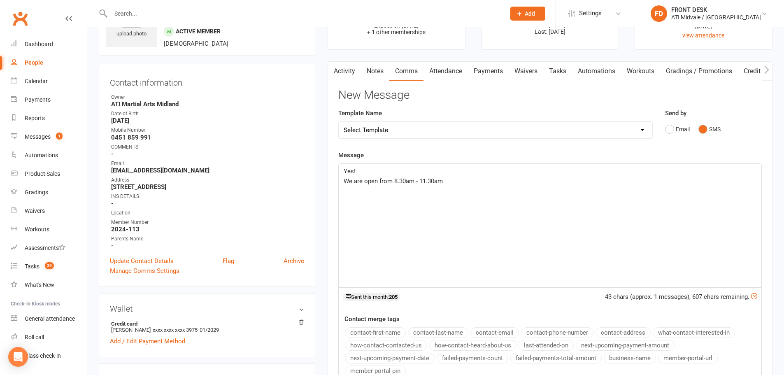
scroll to position [123, 0]
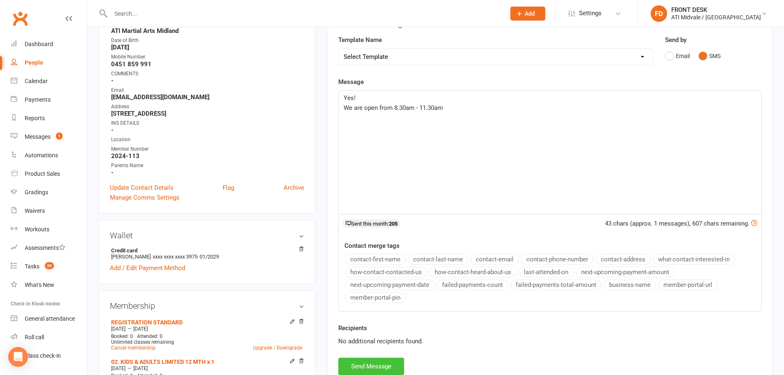
click at [387, 364] on button "Send Message" at bounding box center [371, 365] width 66 height 17
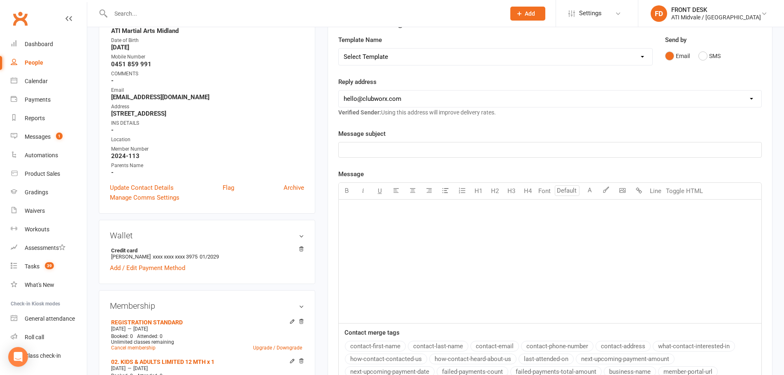
click at [160, 14] on input "text" at bounding box center [303, 14] width 391 height 12
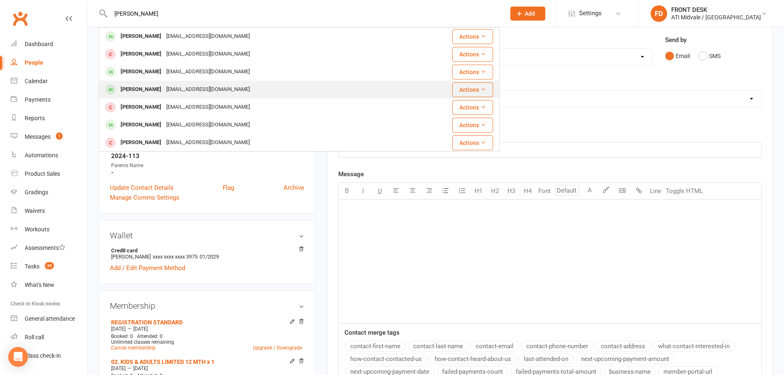
type input "[PERSON_NAME]"
click at [162, 82] on div "[PERSON_NAME] [EMAIL_ADDRESS][DOMAIN_NAME]" at bounding box center [253, 89] width 306 height 17
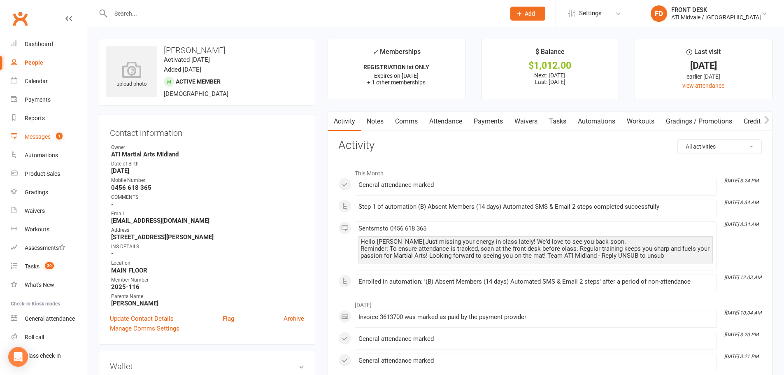
click at [43, 134] on div "Messages" at bounding box center [38, 136] width 26 height 7
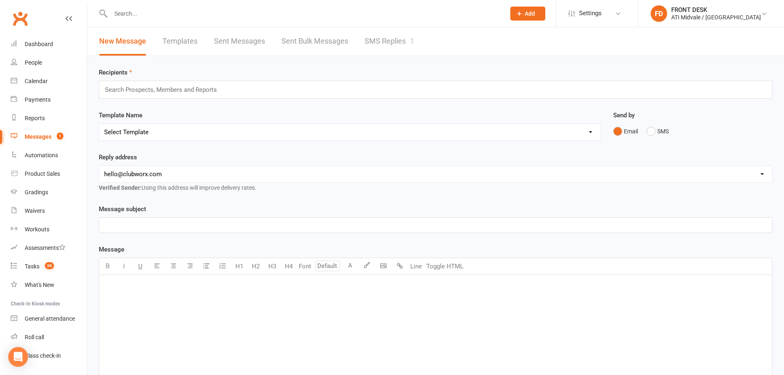
click at [399, 41] on link "SMS Replies 1" at bounding box center [388, 41] width 49 height 28
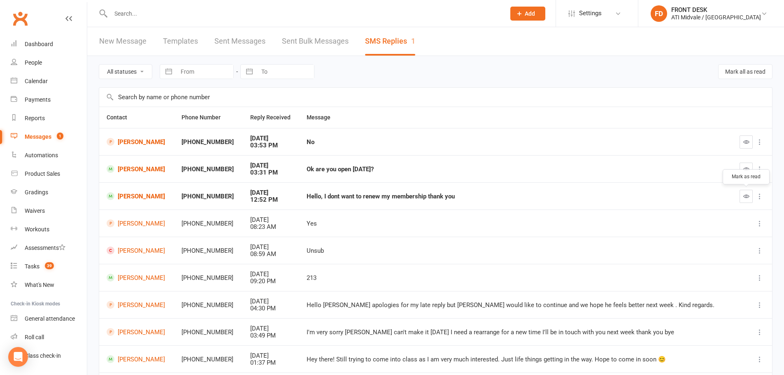
click at [744, 199] on icon "button" at bounding box center [746, 196] width 6 height 6
click at [745, 169] on icon "button" at bounding box center [746, 169] width 6 height 6
click at [142, 143] on link "[PERSON_NAME]" at bounding box center [137, 142] width 60 height 8
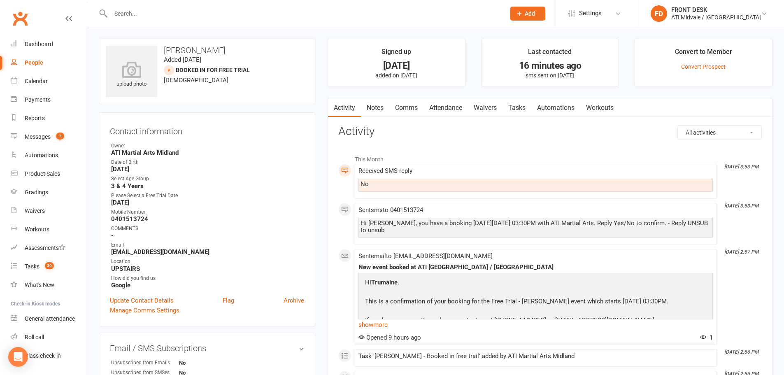
click at [403, 108] on link "Comms" at bounding box center [406, 107] width 34 height 19
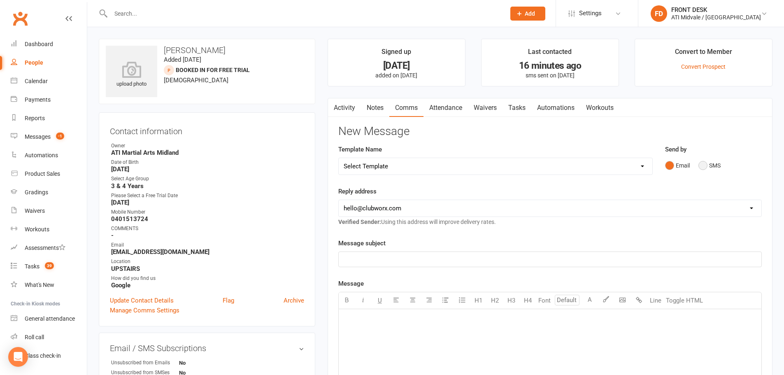
click at [704, 165] on button "SMS" at bounding box center [709, 166] width 22 height 16
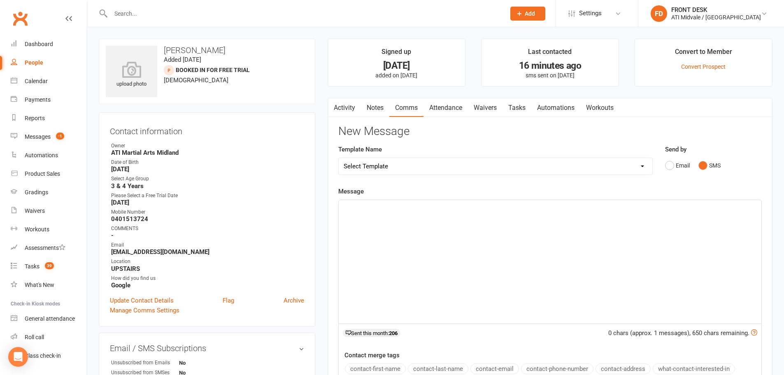
click at [344, 205] on p "﻿" at bounding box center [549, 207] width 413 height 10
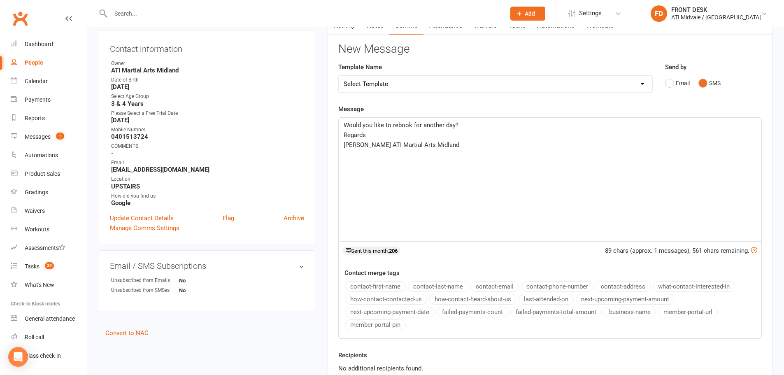
scroll to position [174, 0]
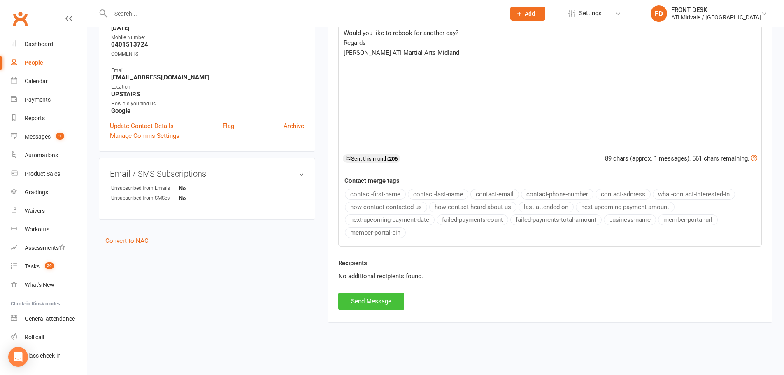
click at [387, 301] on button "Send Message" at bounding box center [371, 300] width 66 height 17
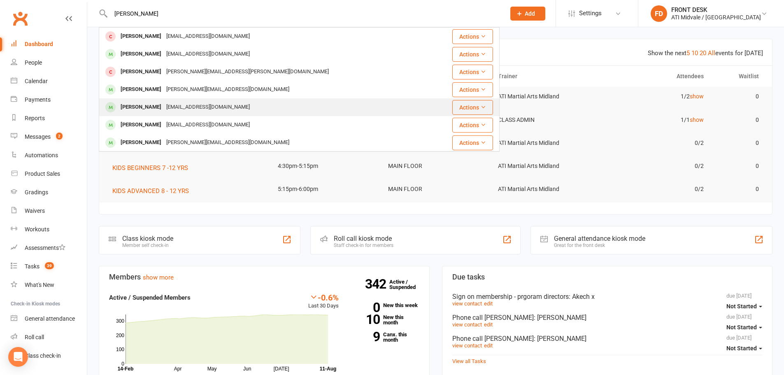
type input "liam"
click at [164, 107] on div "vietnguyen88@mail.com" at bounding box center [208, 107] width 88 height 12
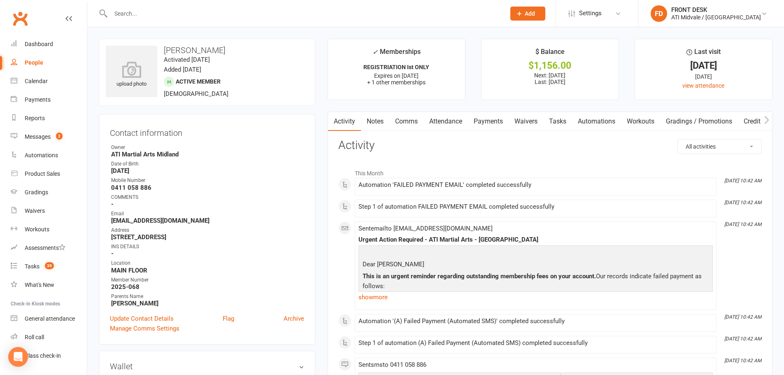
click at [491, 116] on link "Payments" at bounding box center [488, 121] width 41 height 19
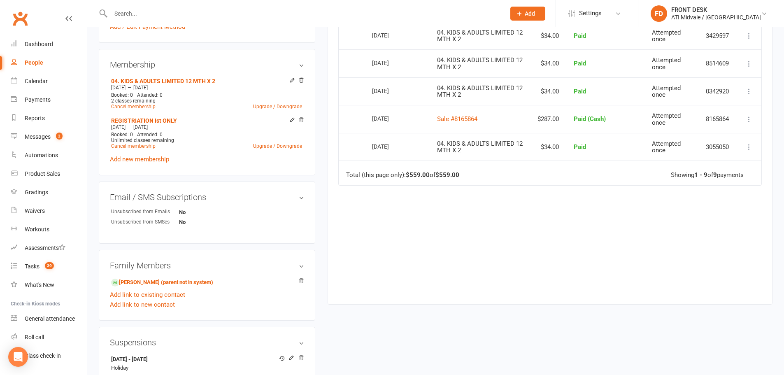
scroll to position [411, 0]
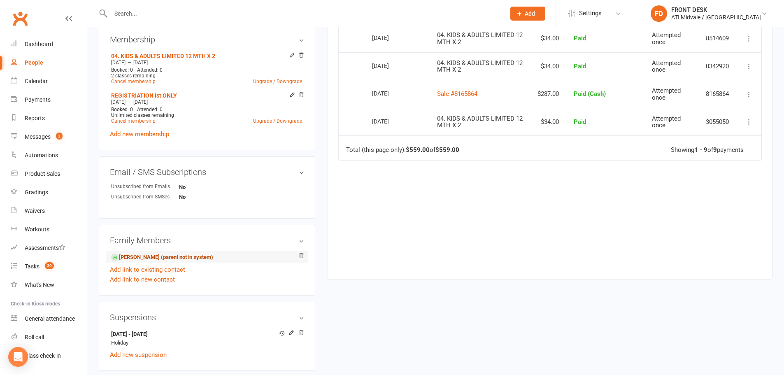
click at [137, 255] on link "Leo Nguyen - Sibling (parent not in system)" at bounding box center [162, 257] width 102 height 9
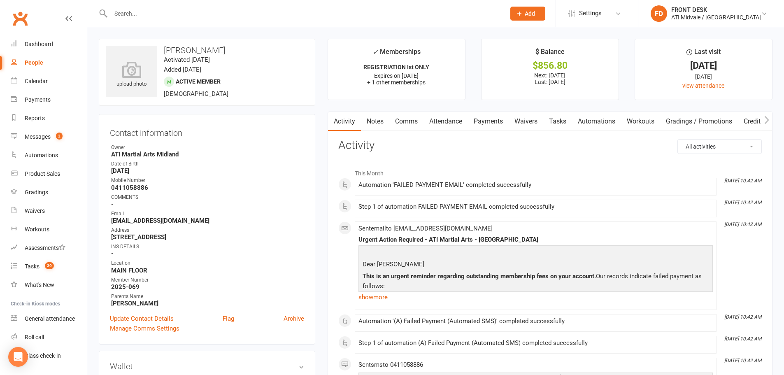
click at [489, 121] on link "Payments" at bounding box center [488, 121] width 41 height 19
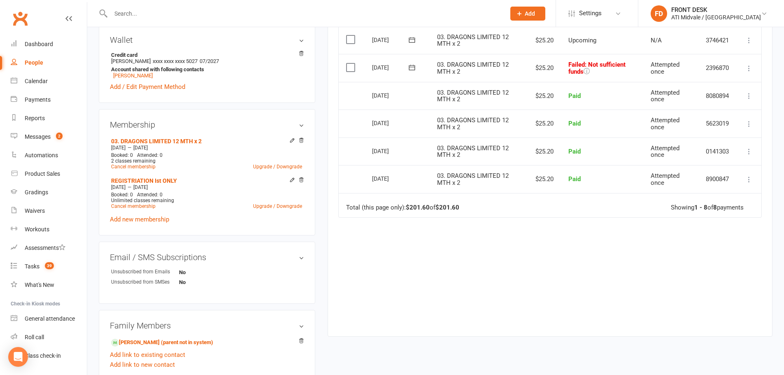
scroll to position [329, 0]
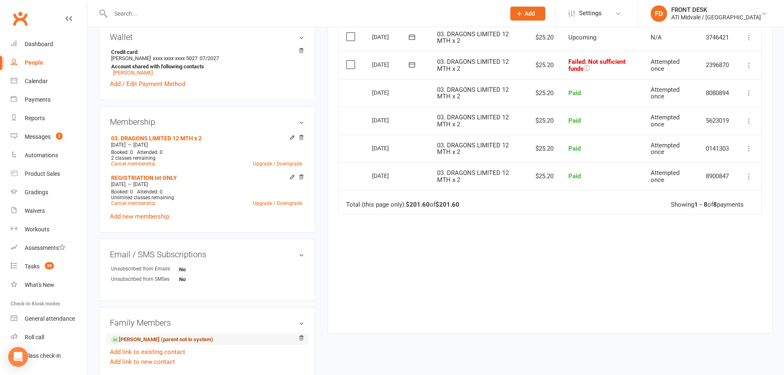
click at [152, 340] on link "Liam Nguyen - Sibling (parent not in system)" at bounding box center [162, 339] width 102 height 9
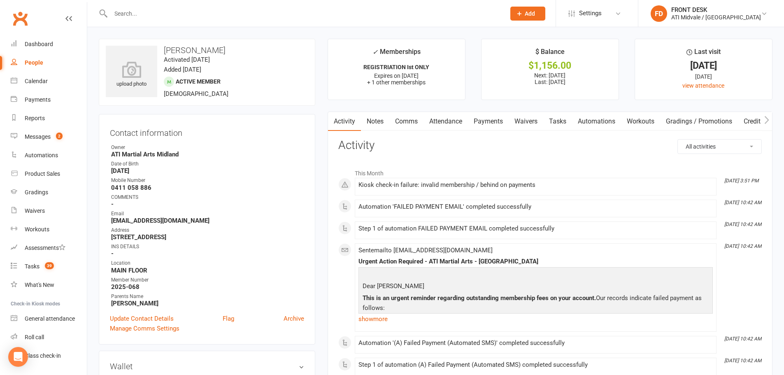
click at [492, 120] on link "Payments" at bounding box center [488, 121] width 41 height 19
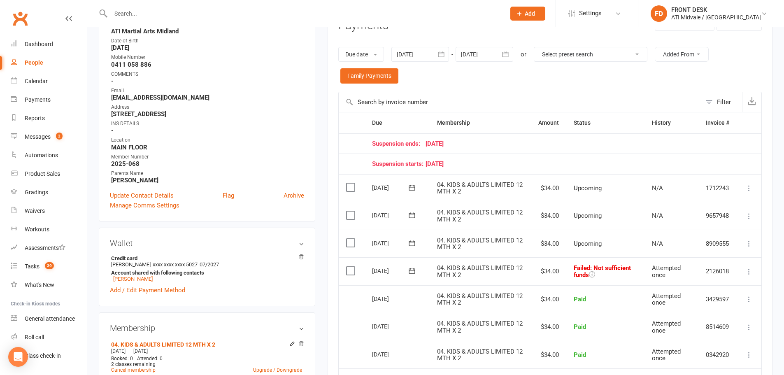
scroll to position [123, 0]
click at [352, 273] on label at bounding box center [351, 270] width 11 height 8
click at [351, 266] on input "checkbox" at bounding box center [348, 266] width 5 height 0
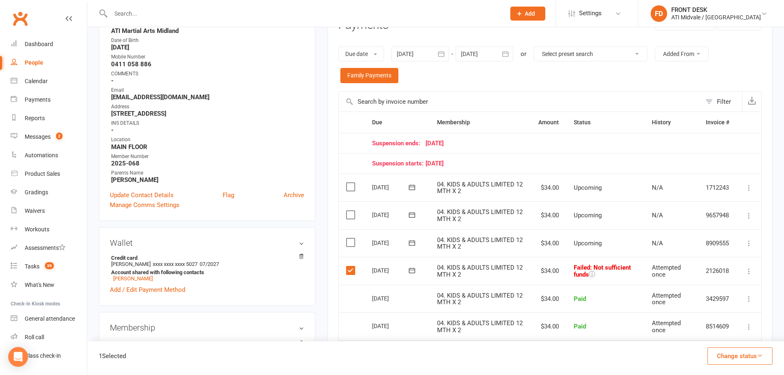
click at [740, 353] on button "Change status" at bounding box center [739, 355] width 65 height 17
click at [721, 301] on link "Paid (POS)" at bounding box center [730, 300] width 81 height 16
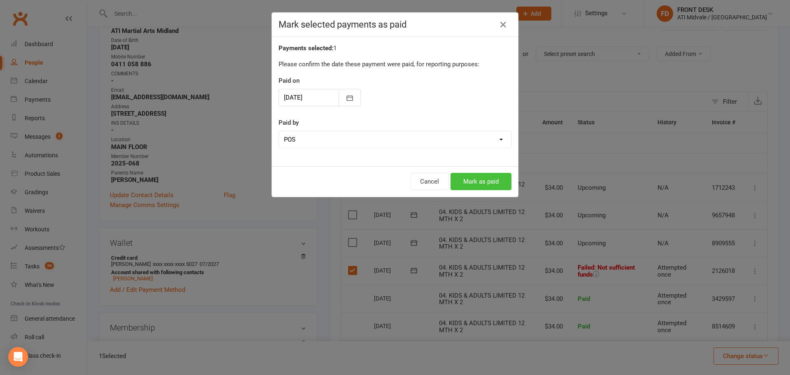
click at [483, 176] on button "Mark as paid" at bounding box center [480, 181] width 61 height 17
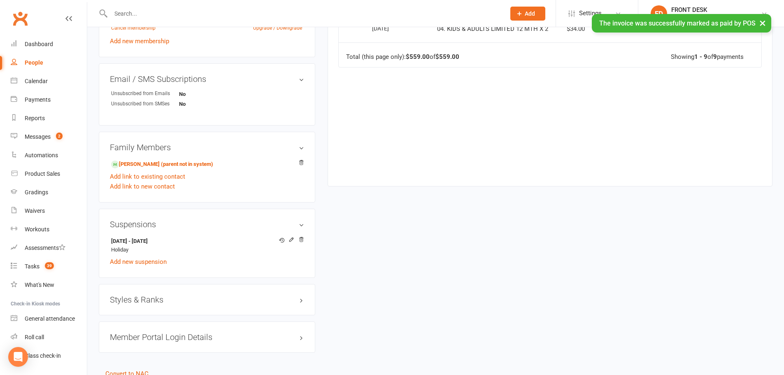
scroll to position [535, 0]
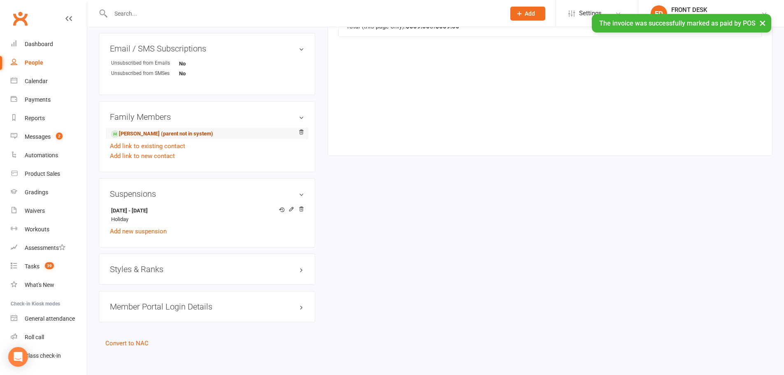
click at [135, 132] on link "Leo Nguyen - Sibling (parent not in system)" at bounding box center [162, 134] width 102 height 9
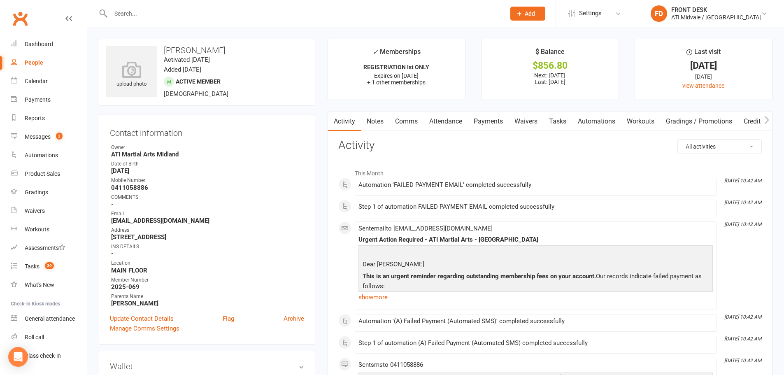
click at [484, 120] on link "Payments" at bounding box center [488, 121] width 41 height 19
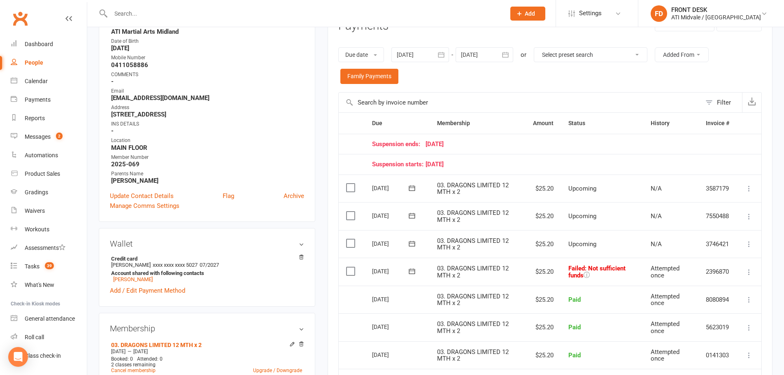
scroll to position [123, 0]
click at [349, 268] on label at bounding box center [351, 270] width 11 height 8
click at [349, 266] on input "checkbox" at bounding box center [348, 266] width 5 height 0
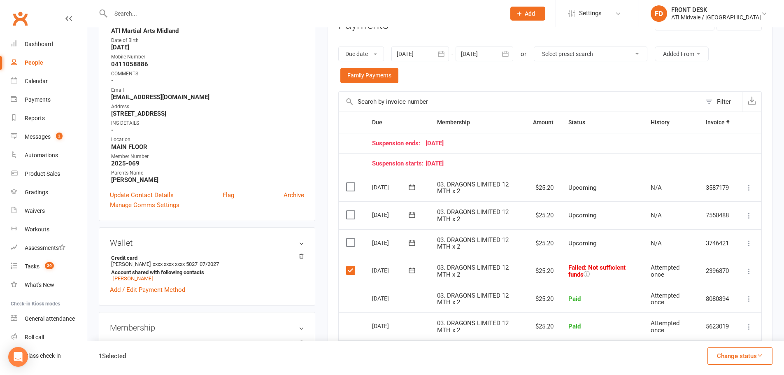
click at [732, 360] on button "Change status" at bounding box center [739, 355] width 65 height 17
click at [720, 301] on link "Paid (POS)" at bounding box center [730, 300] width 81 height 16
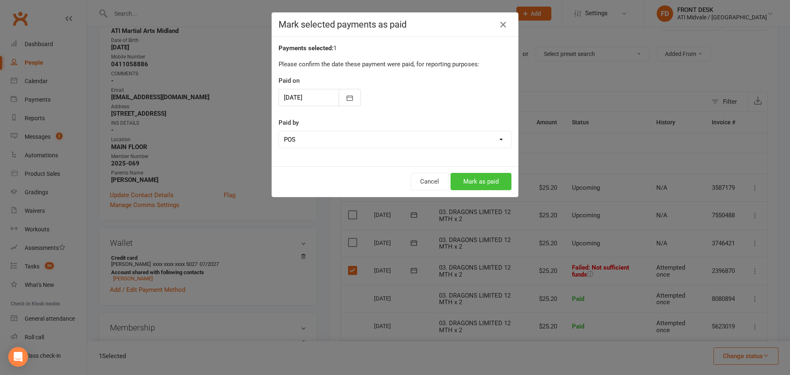
click at [487, 178] on button "Mark as paid" at bounding box center [480, 181] width 61 height 17
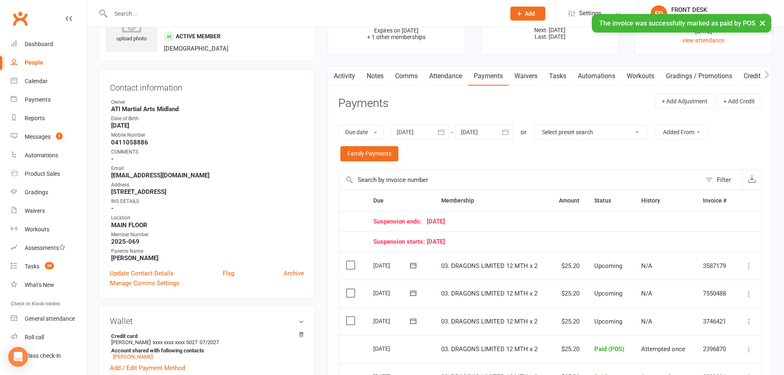
scroll to position [0, 0]
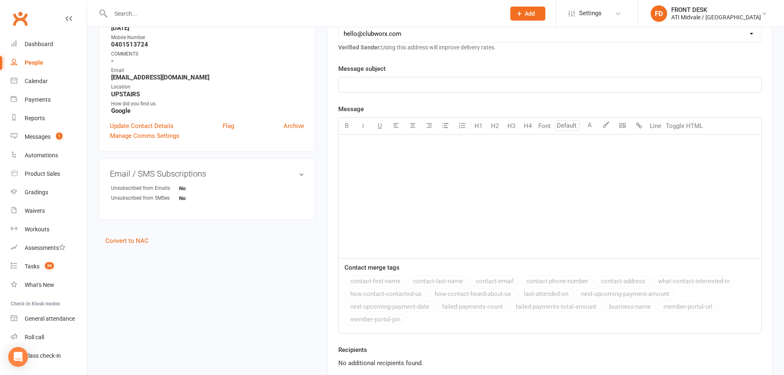
click at [180, 12] on input "text" at bounding box center [303, 14] width 391 height 12
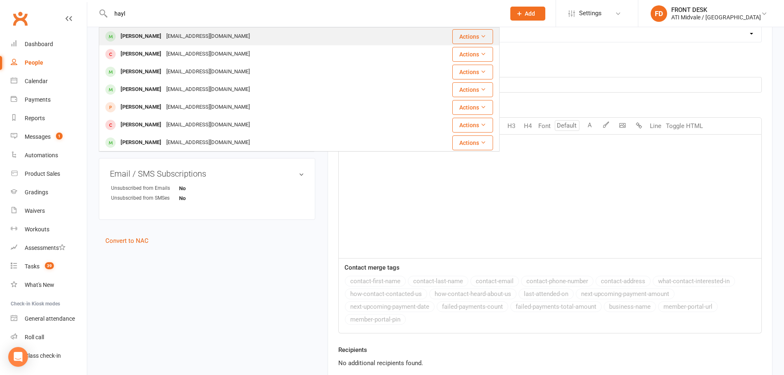
type input "hayl"
click at [177, 32] on div "[EMAIL_ADDRESS][DOMAIN_NAME]" at bounding box center [208, 36] width 88 height 12
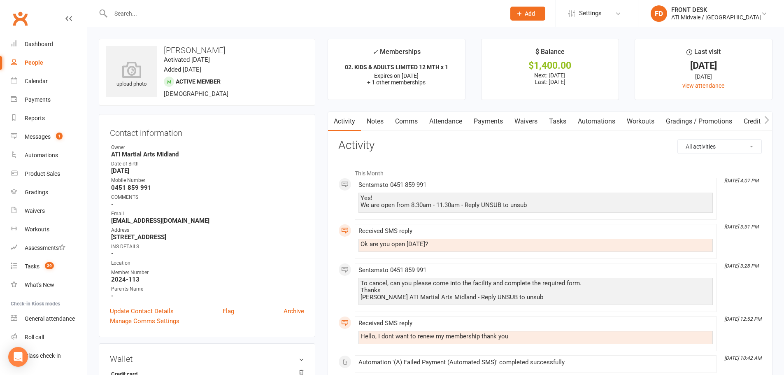
click at [488, 120] on link "Payments" at bounding box center [488, 121] width 41 height 19
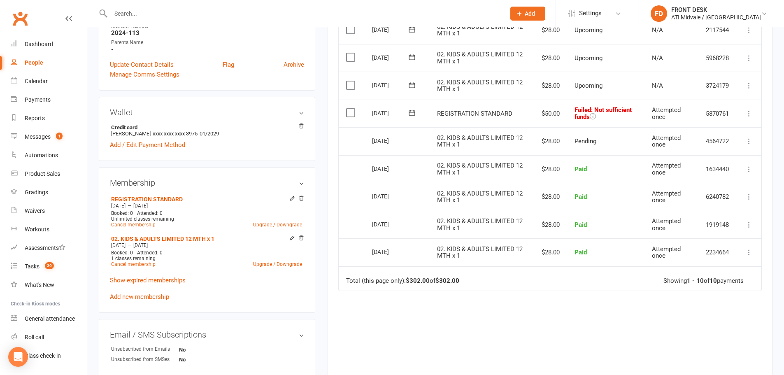
scroll to position [247, 0]
click at [125, 279] on link "Show expired memberships" at bounding box center [148, 279] width 76 height 7
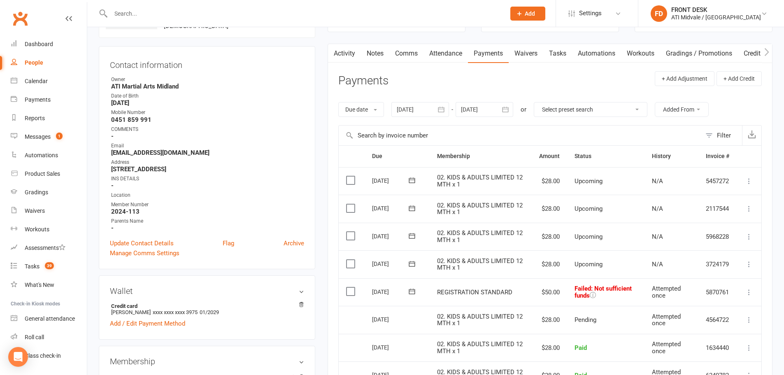
scroll to position [0, 0]
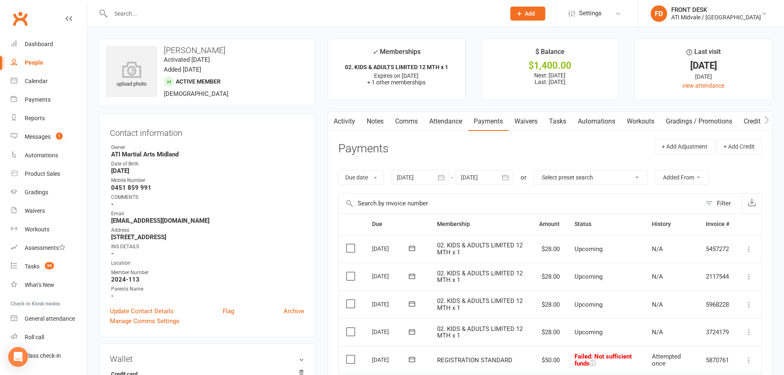
click at [417, 176] on div at bounding box center [420, 177] width 58 height 15
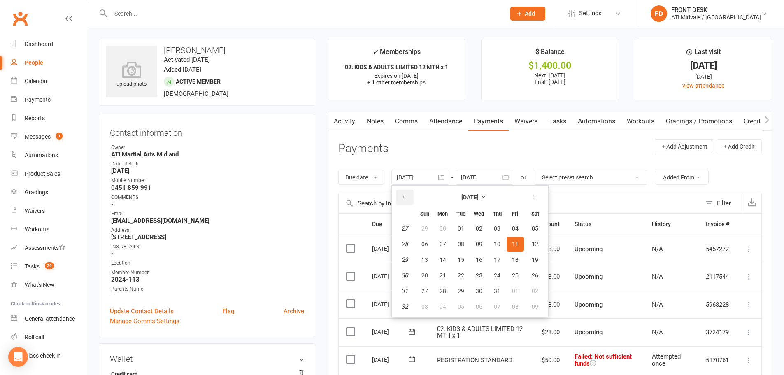
click at [410, 197] on button "button" at bounding box center [405, 197] width 18 height 15
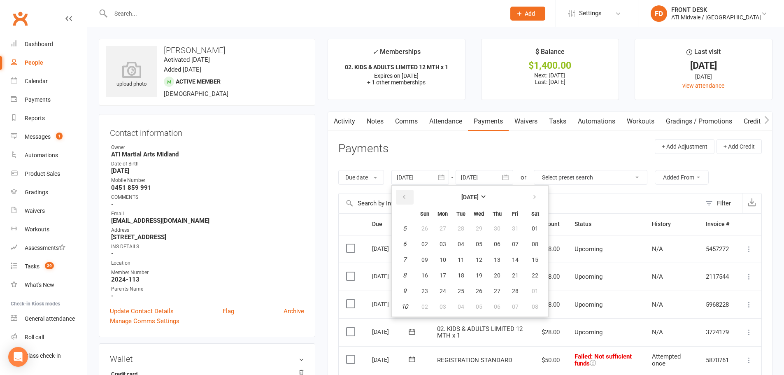
click at [410, 197] on button "button" at bounding box center [405, 197] width 18 height 15
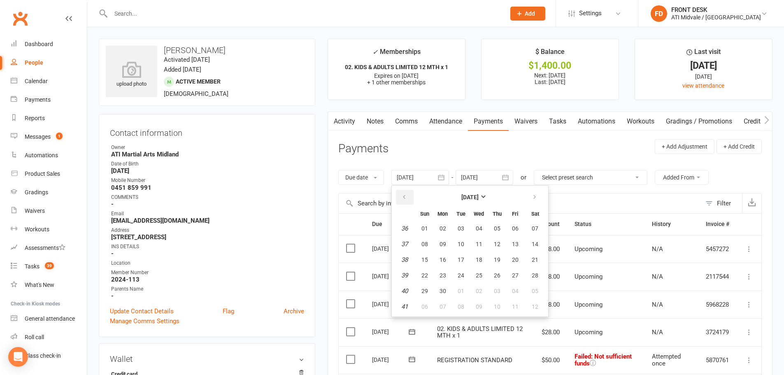
click at [410, 197] on button "button" at bounding box center [405, 197] width 18 height 15
click at [537, 197] on icon "button" at bounding box center [534, 197] width 6 height 7
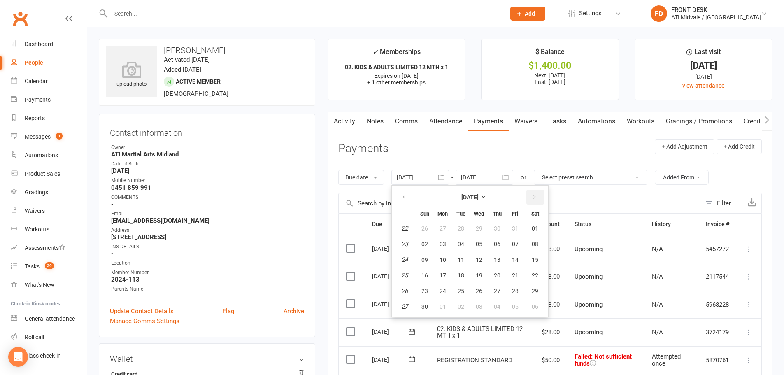
click at [537, 196] on icon "button" at bounding box center [534, 197] width 6 height 7
click at [403, 195] on icon "button" at bounding box center [404, 197] width 6 height 7
click at [495, 228] on span "04" at bounding box center [497, 228] width 7 height 7
type input "04 Jul 2024"
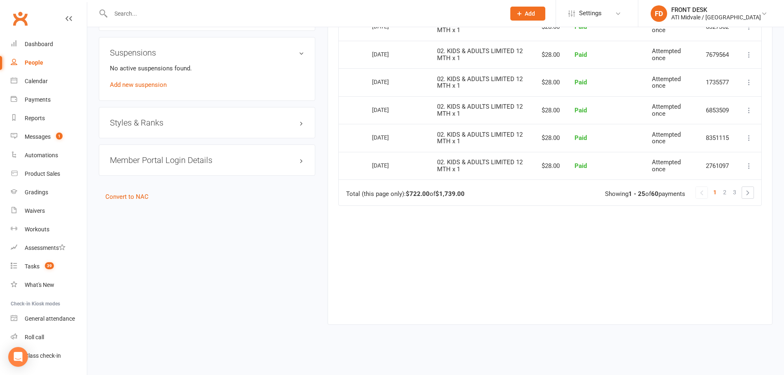
scroll to position [751, 0]
click at [735, 190] on span "3" at bounding box center [734, 190] width 3 height 12
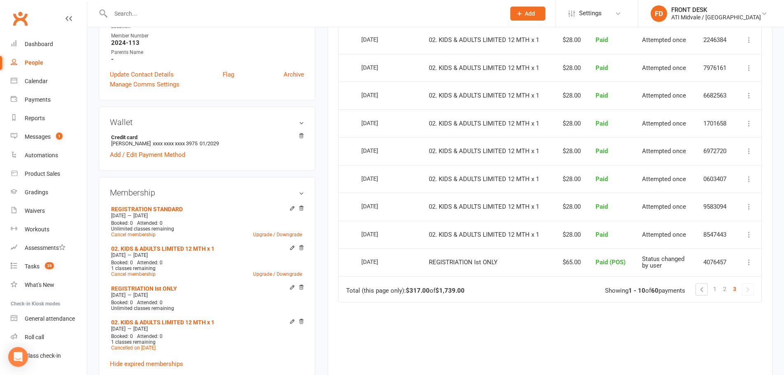
scroll to position [237, 0]
click at [724, 287] on span "2" at bounding box center [724, 289] width 3 height 12
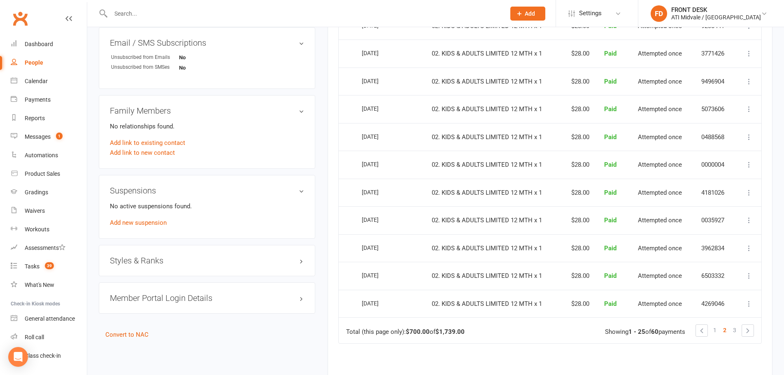
scroll to position [689, 0]
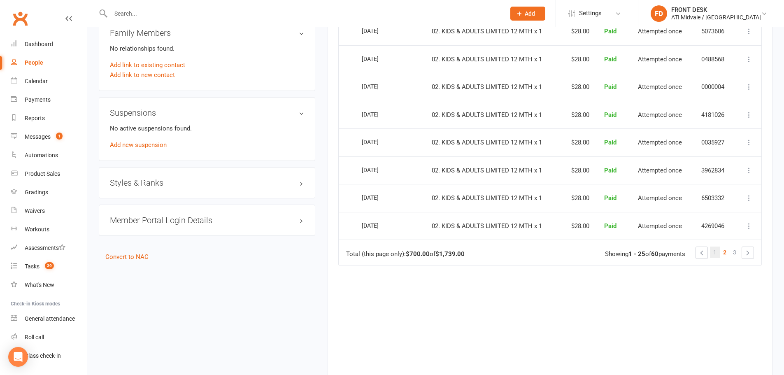
click at [714, 253] on span "1" at bounding box center [714, 252] width 3 height 12
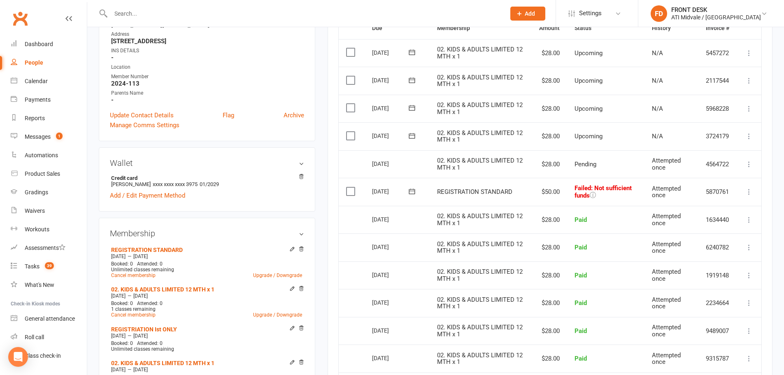
scroll to position [524, 0]
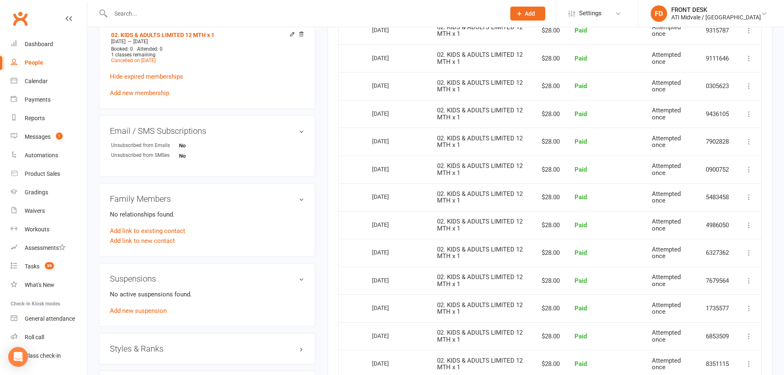
click at [297, 18] on input "text" at bounding box center [303, 14] width 391 height 12
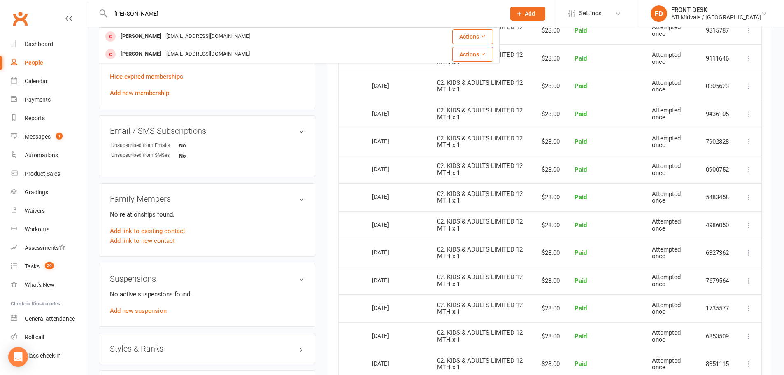
type input "cruz"
click at [545, 12] on button "Add" at bounding box center [527, 14] width 35 height 14
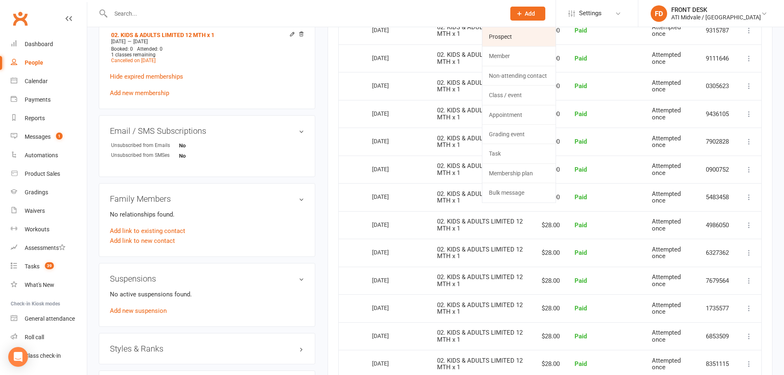
click at [540, 37] on link "Prospect" at bounding box center [518, 36] width 73 height 19
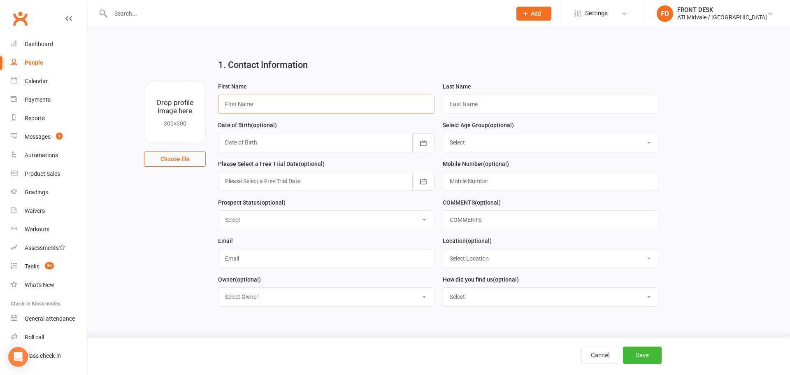
drag, startPoint x: 264, startPoint y: 107, endPoint x: 268, endPoint y: 105, distance: 4.4
click at [266, 106] on input "text" at bounding box center [326, 104] width 216 height 19
type input "c"
type input "Cruz"
type input "Coutinho"
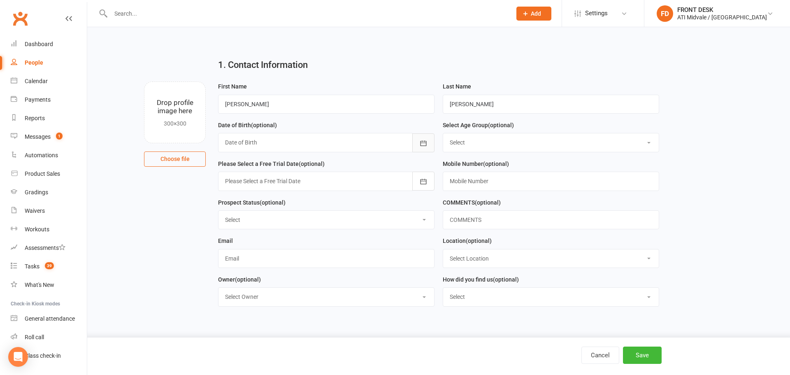
click at [427, 147] on icon "button" at bounding box center [423, 143] width 8 height 8
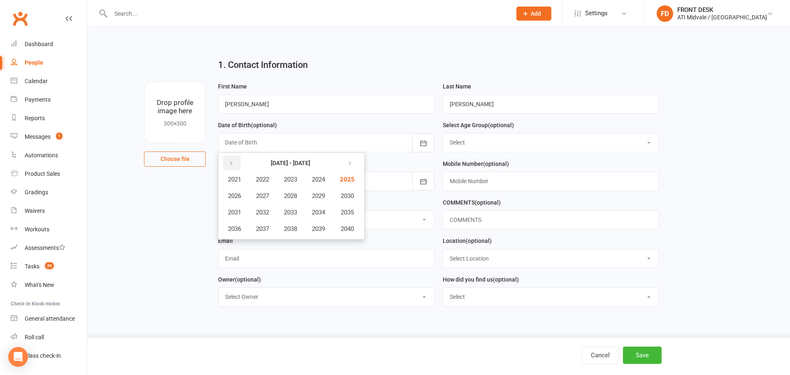
click at [230, 165] on icon "button" at bounding box center [231, 163] width 6 height 7
click at [353, 228] on span "2020" at bounding box center [346, 228] width 13 height 7
click at [318, 178] on span "March" at bounding box center [322, 179] width 17 height 7
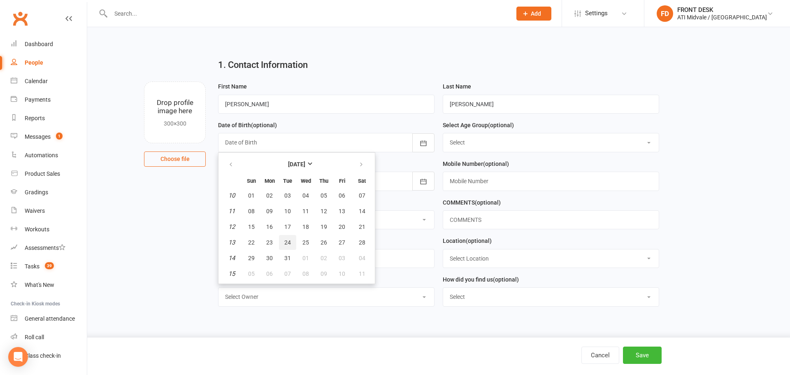
click at [285, 241] on span "24" at bounding box center [287, 242] width 7 height 7
type input "24 Mar 2020"
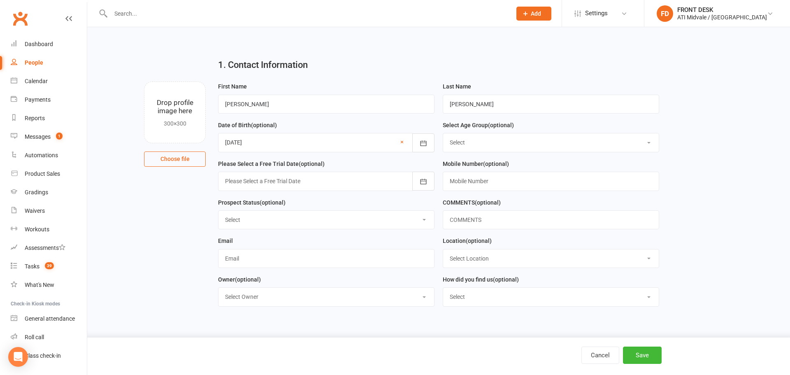
click at [465, 144] on select "Select 3 & 4 Years 5 & 6 Years 7 to 12 Years 13 Plus Years" at bounding box center [551, 142] width 216 height 18
select select "5 & 6 Years"
click at [443, 134] on select "Select 3 & 4 Years 5 & 6 Years 7 to 12 Years 13 Plus Years" at bounding box center [551, 142] width 216 height 18
click at [468, 182] on input "text" at bounding box center [551, 181] width 216 height 19
type input "0402 625 352"
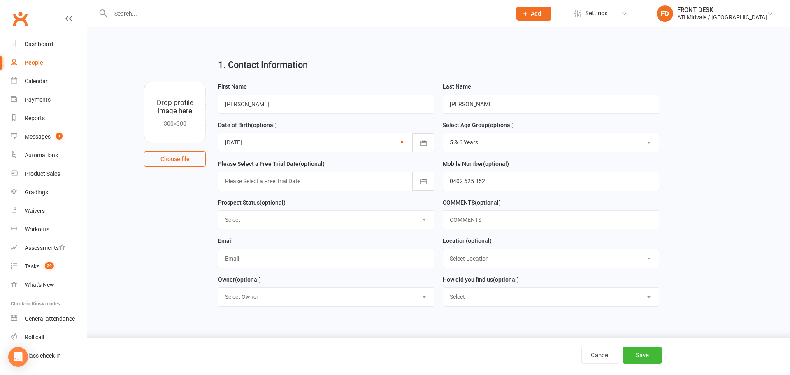
click at [403, 217] on select "Select Set a Status BOOKED IN FOR FREE TRIAL DID FREE TRAIL BOOKED IN AFTER FRE…" at bounding box center [326, 220] width 216 height 18
select select "BOOKED IN"
click at [218, 212] on select "Select Set a Status BOOKED IN FOR FREE TRIAL DID FREE TRAIL BOOKED IN AFTER FRE…" at bounding box center [326, 220] width 216 height 18
click at [290, 265] on input "text" at bounding box center [326, 258] width 216 height 19
type input "coutinho8990@outlook.com"
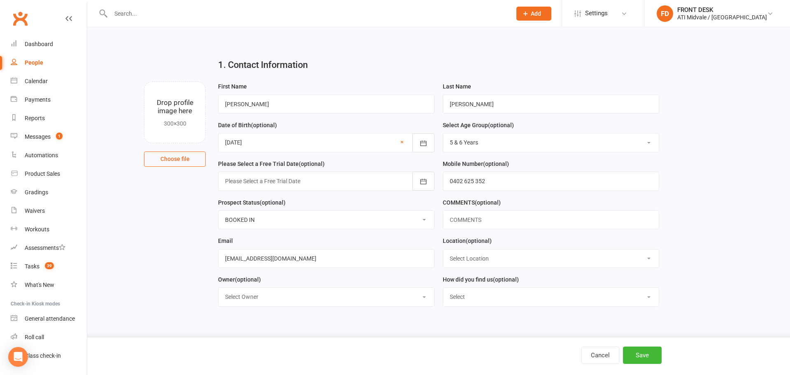
click at [469, 260] on select "Select Location MAIN FLOOR UPSTAIRS" at bounding box center [551, 258] width 216 height 18
select select "0"
click at [443, 251] on select "Select Location MAIN FLOOR UPSTAIRS" at bounding box center [551, 258] width 216 height 18
click at [645, 353] on button "Save" at bounding box center [642, 354] width 39 height 17
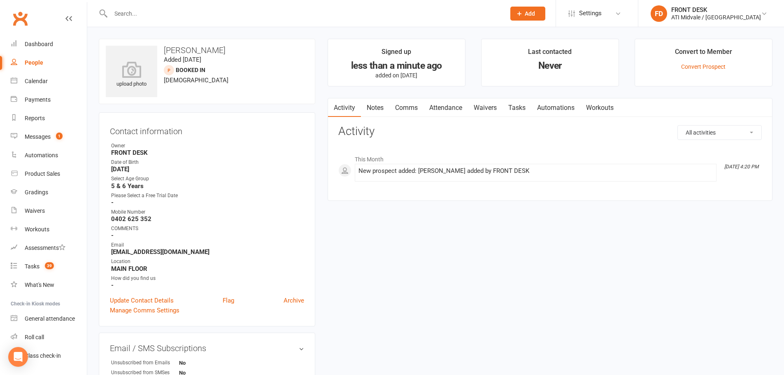
click at [189, 13] on input "text" at bounding box center [303, 14] width 391 height 12
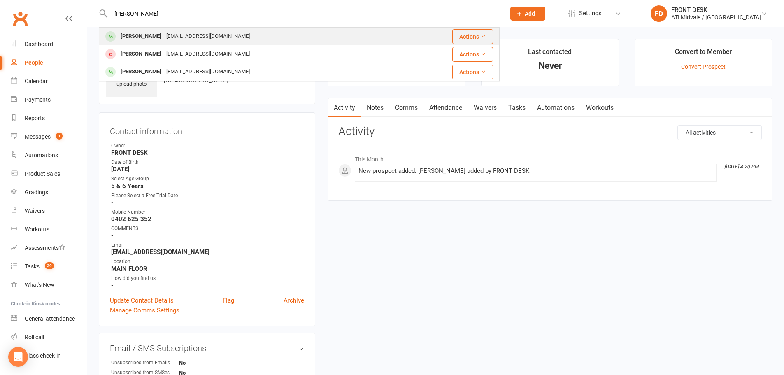
type input "baird"
click at [165, 33] on div "timbairdac@gmail.com" at bounding box center [208, 36] width 88 height 12
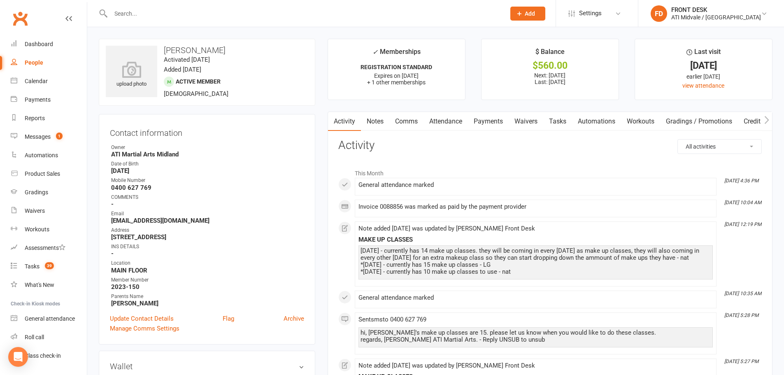
click at [376, 119] on link "Notes" at bounding box center [375, 121] width 28 height 19
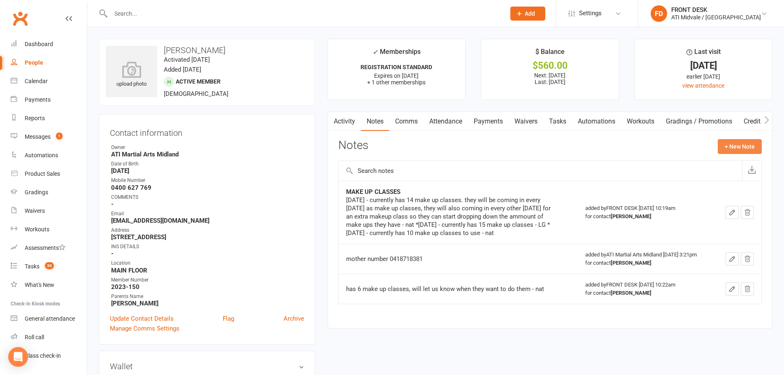
click at [733, 148] on button "+ New Note" at bounding box center [739, 146] width 44 height 15
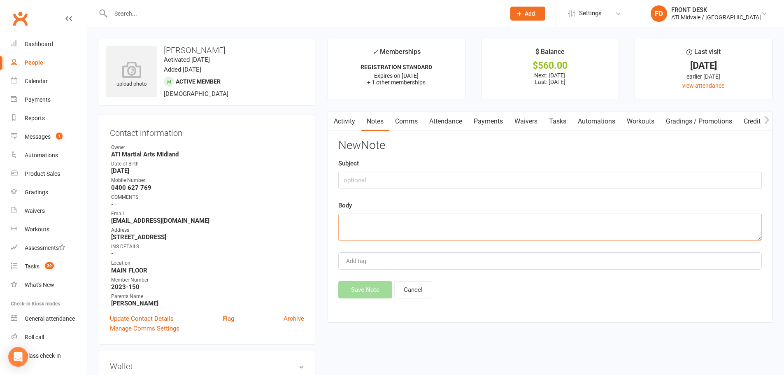
drag, startPoint x: 354, startPoint y: 218, endPoint x: 372, endPoint y: 220, distance: 18.3
click at [354, 217] on textarea at bounding box center [549, 226] width 423 height 27
type textarea "Attended makeup class 11/08 - LM"
click at [366, 289] on button "Save Note" at bounding box center [365, 289] width 54 height 17
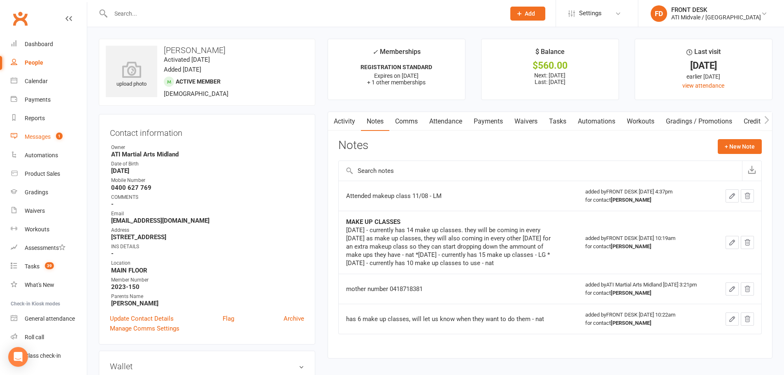
click at [39, 134] on div "Messages" at bounding box center [38, 136] width 26 height 7
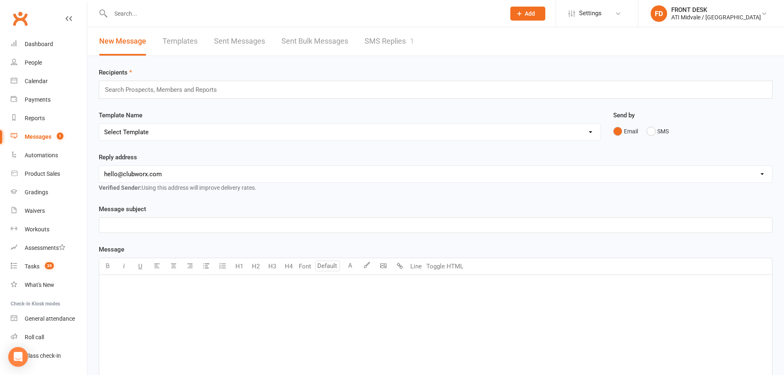
click at [39, 135] on div "Messages" at bounding box center [38, 136] width 27 height 7
click at [384, 39] on link "SMS Replies 1" at bounding box center [388, 41] width 49 height 28
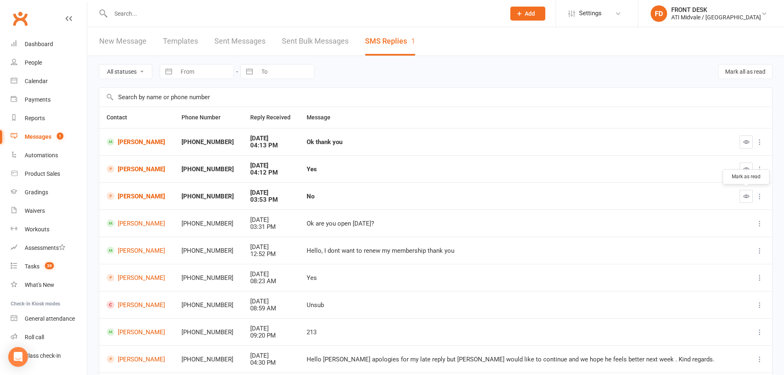
click at [746, 196] on icon "button" at bounding box center [746, 196] width 6 height 6
drag, startPoint x: 746, startPoint y: 139, endPoint x: 424, endPoint y: 24, distance: 341.0
click at [746, 139] on icon "button" at bounding box center [746, 142] width 6 height 6
click at [155, 165] on link "[PERSON_NAME]" at bounding box center [137, 169] width 60 height 8
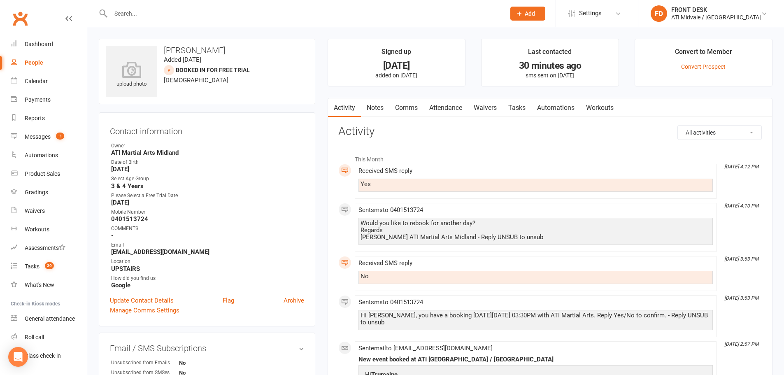
click at [403, 105] on link "Comms" at bounding box center [406, 107] width 34 height 19
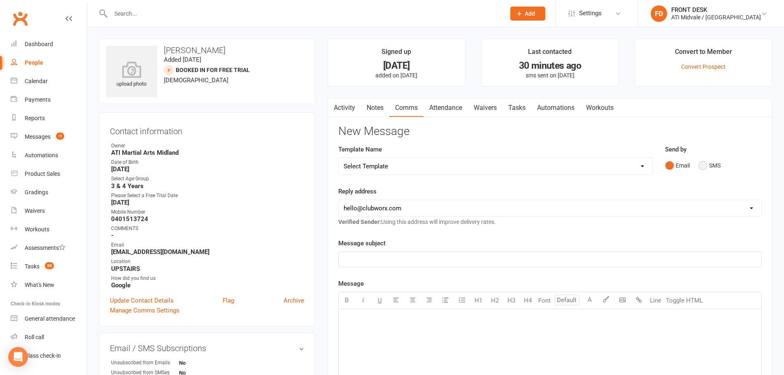
click at [702, 163] on button "SMS" at bounding box center [709, 166] width 22 height 16
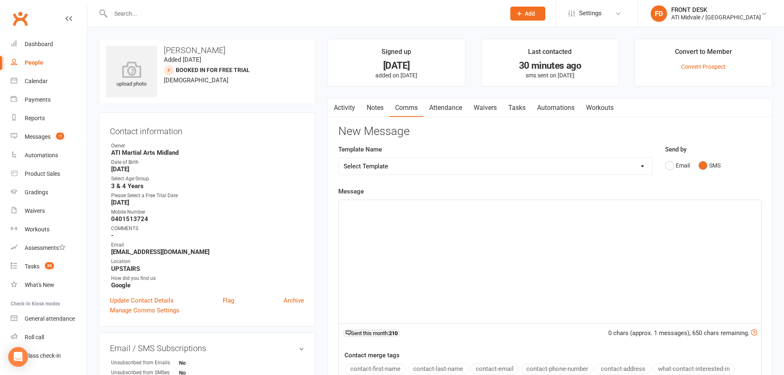
drag, startPoint x: 422, startPoint y: 208, endPoint x: 447, endPoint y: 238, distance: 39.1
click at [422, 214] on div "﻿" at bounding box center [550, 261] width 422 height 123
click at [410, 206] on p "What day suits you/" at bounding box center [549, 207] width 413 height 10
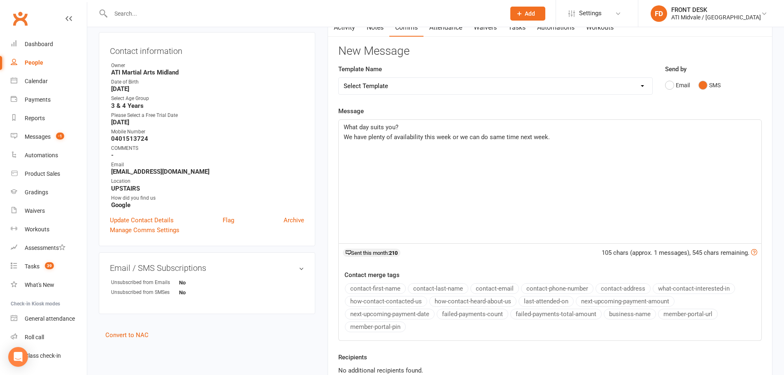
scroll to position [174, 0]
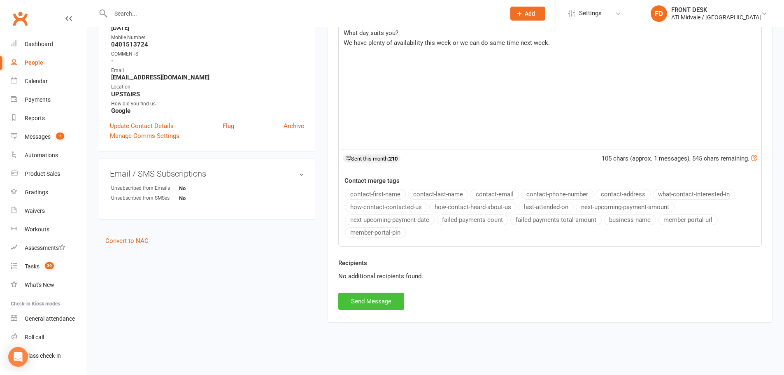
click at [387, 302] on button "Send Message" at bounding box center [371, 300] width 66 height 17
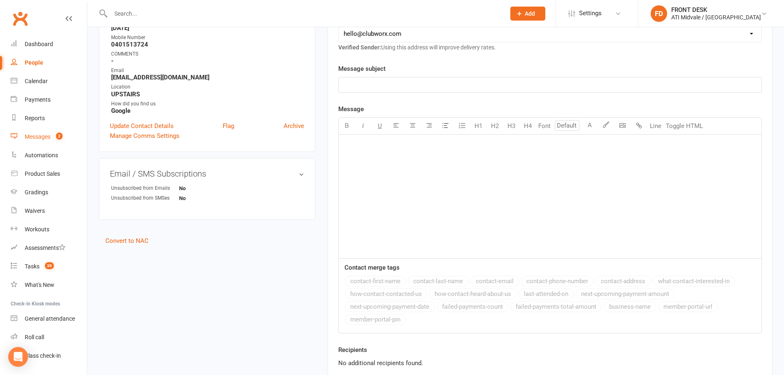
scroll to position [10, 0]
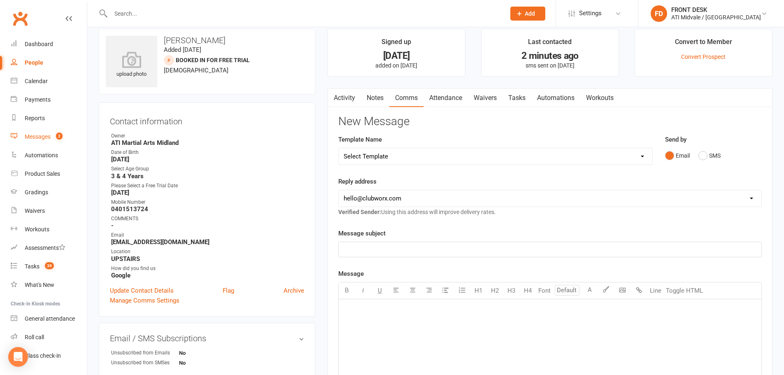
click at [42, 137] on div "Messages" at bounding box center [38, 136] width 26 height 7
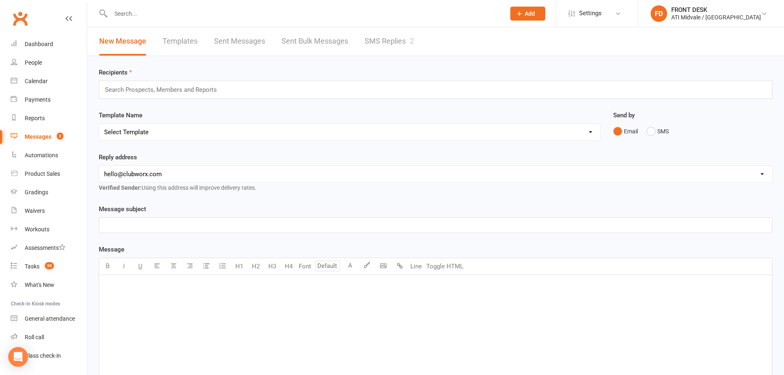
click at [390, 41] on link "SMS Replies 2" at bounding box center [388, 41] width 49 height 28
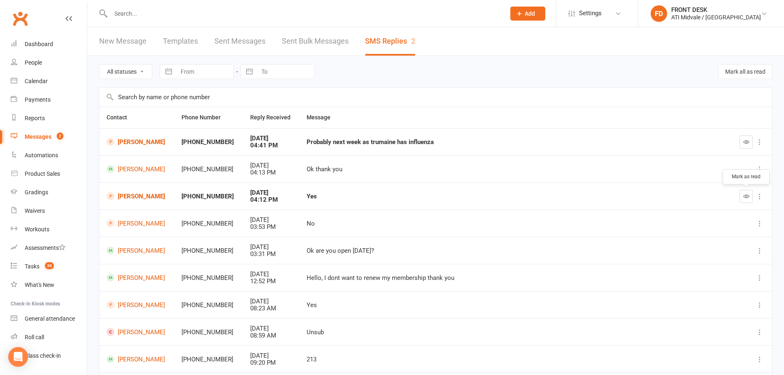
click at [743, 196] on icon "button" at bounding box center [746, 196] width 6 height 6
drag, startPoint x: 748, startPoint y: 144, endPoint x: 433, endPoint y: 25, distance: 336.7
click at [748, 144] on icon "button" at bounding box center [746, 142] width 6 height 6
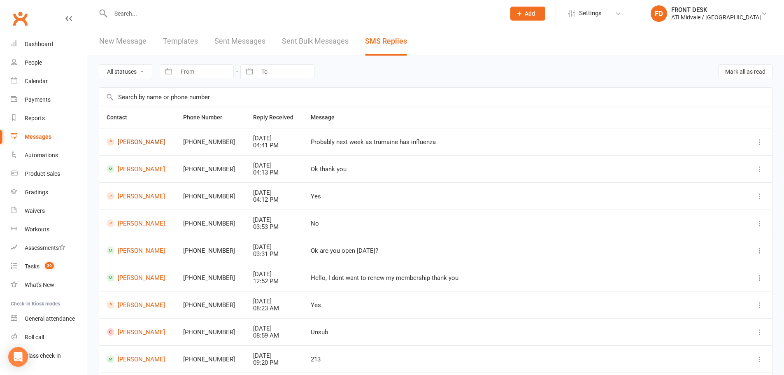
click at [148, 142] on link "[PERSON_NAME]" at bounding box center [138, 142] width 62 height 8
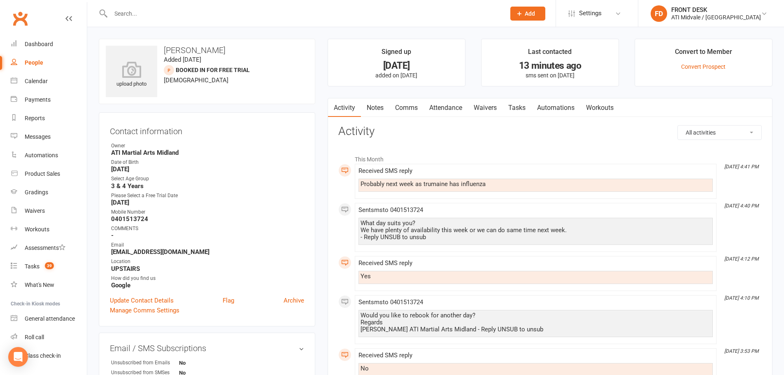
click at [403, 107] on link "Comms" at bounding box center [406, 107] width 34 height 19
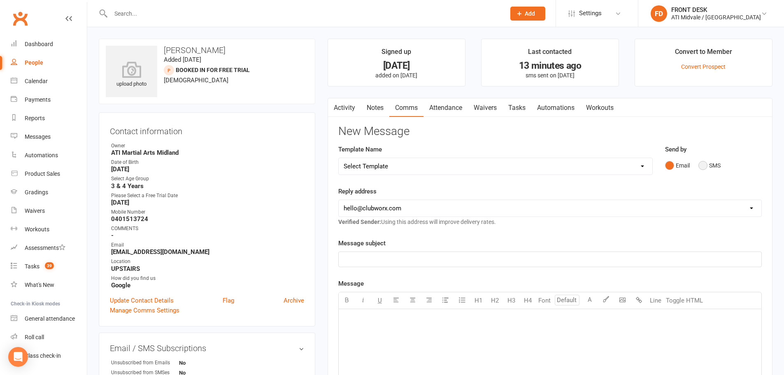
click at [700, 167] on button "SMS" at bounding box center [709, 166] width 22 height 16
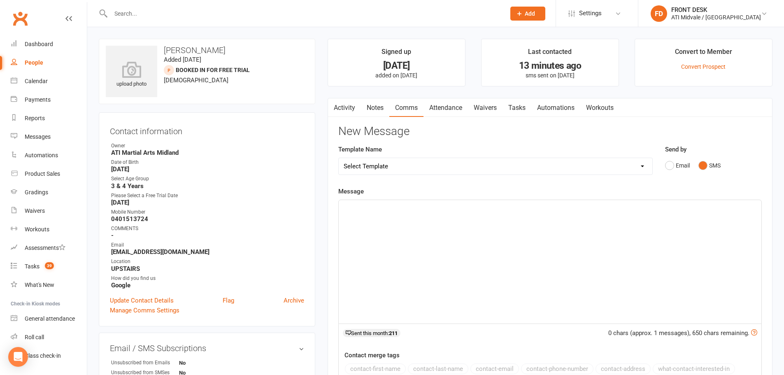
click at [473, 203] on p "﻿" at bounding box center [549, 207] width 413 height 10
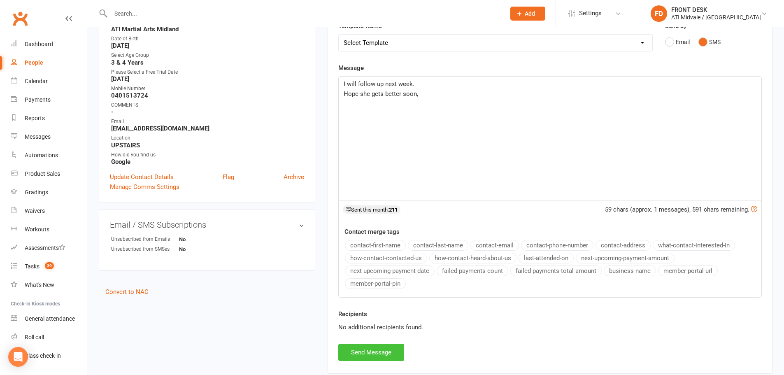
click at [387, 353] on button "Send Message" at bounding box center [371, 351] width 66 height 17
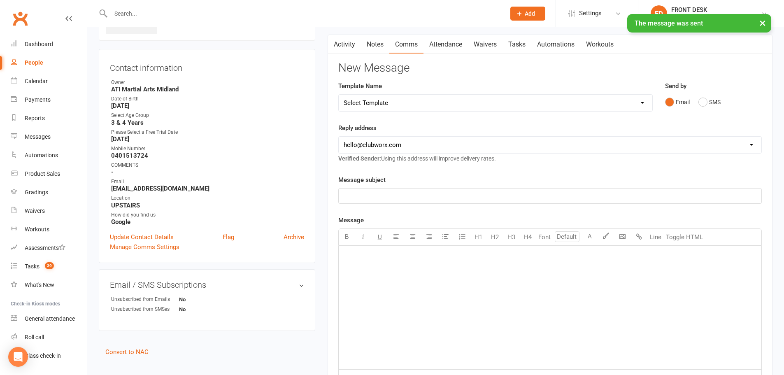
scroll to position [0, 0]
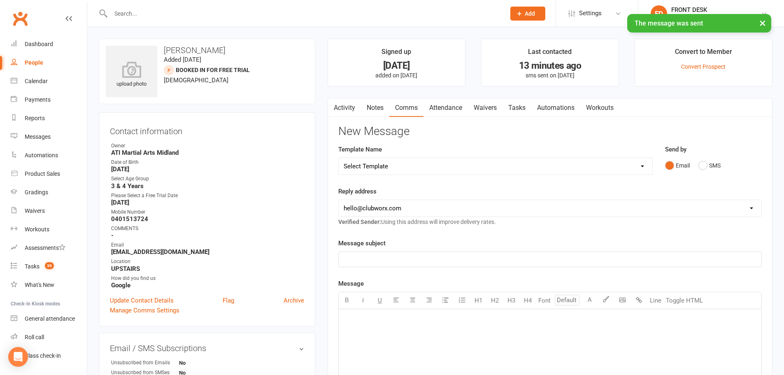
click at [349, 107] on link "Activity" at bounding box center [344, 107] width 33 height 19
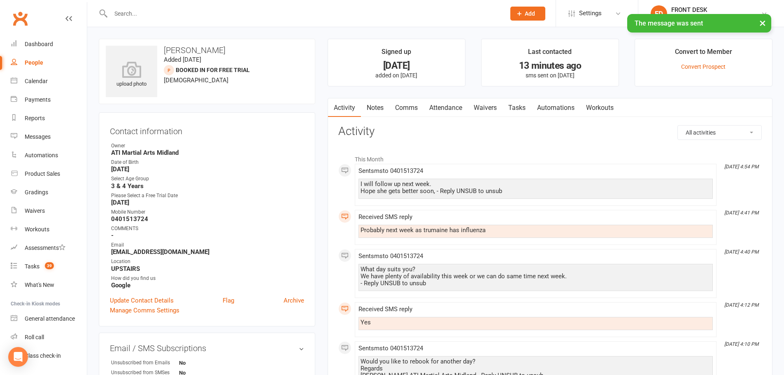
click at [378, 109] on link "Notes" at bounding box center [375, 107] width 28 height 19
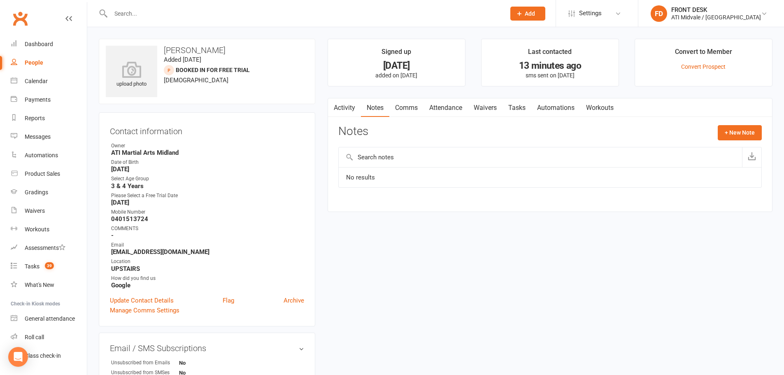
click at [517, 105] on link "Tasks" at bounding box center [516, 107] width 29 height 19
click at [678, 209] on select "Not Started In Progress Waiting Complete" at bounding box center [661, 207] width 61 height 14
click at [748, 206] on icon "button" at bounding box center [746, 206] width 7 height 7
click at [522, 105] on link "Tasks" at bounding box center [516, 107] width 29 height 19
click at [733, 130] on button "+ New Task" at bounding box center [740, 132] width 44 height 15
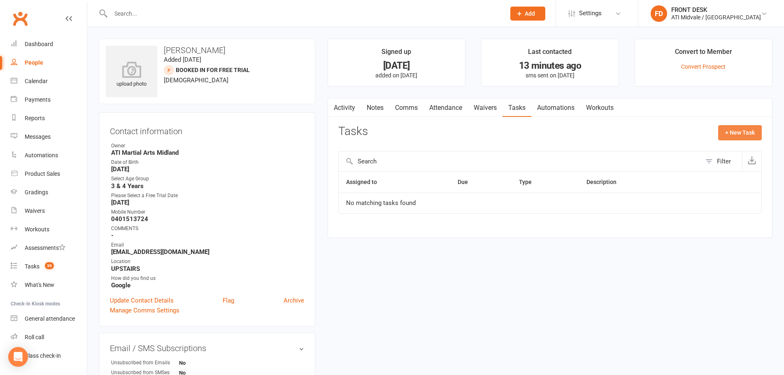
select select "4288"
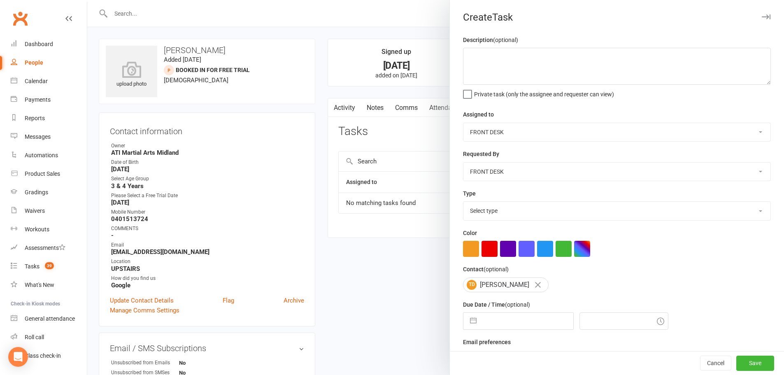
click at [485, 169] on select "Accounts Department ATI Martial Arts Midland CLASS ADMIN FRONT DESK" at bounding box center [616, 171] width 307 height 18
click at [557, 156] on div "Requested By Accounts Department ATI Martial Arts Midland CLASS ADMIN FRONT DESK" at bounding box center [617, 165] width 308 height 32
click at [496, 213] on select "Select type Add info to task Automatic renewal checking Booked in for 1st trial…" at bounding box center [616, 211] width 307 height 18
select select "29486"
click at [463, 203] on select "Select type Add info to task Automatic renewal checking Booked in for 1st trial…" at bounding box center [616, 211] width 307 height 18
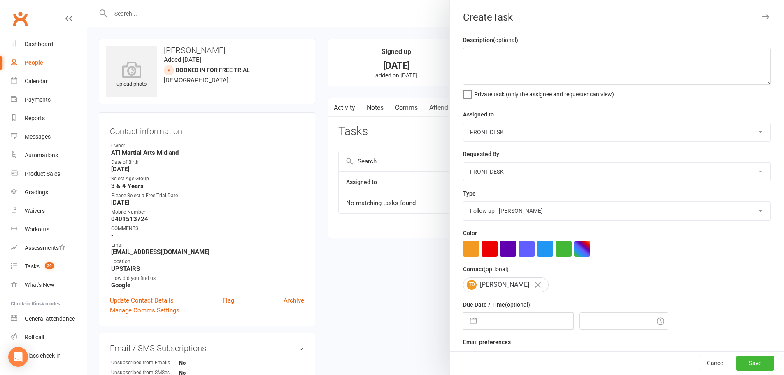
click at [484, 324] on input "text" at bounding box center [526, 321] width 93 height 16
select select "6"
select select "2025"
select select "7"
select select "2025"
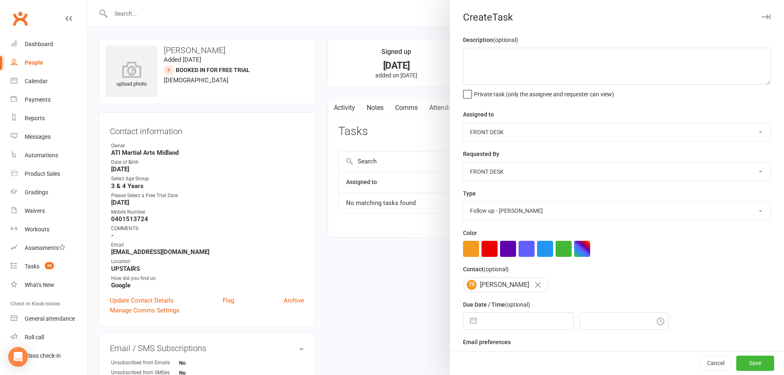
select select "8"
select select "2025"
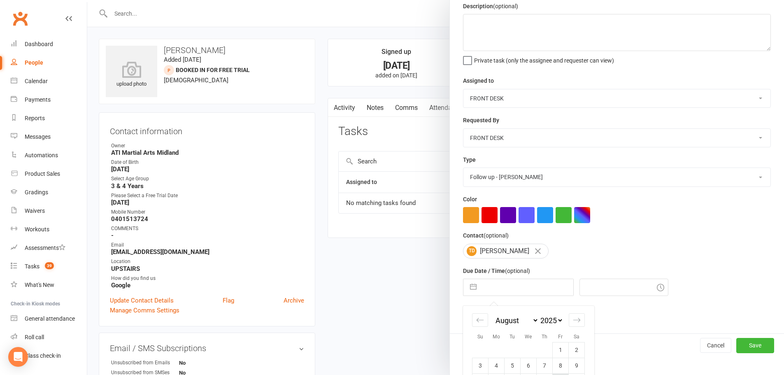
scroll to position [107, 0]
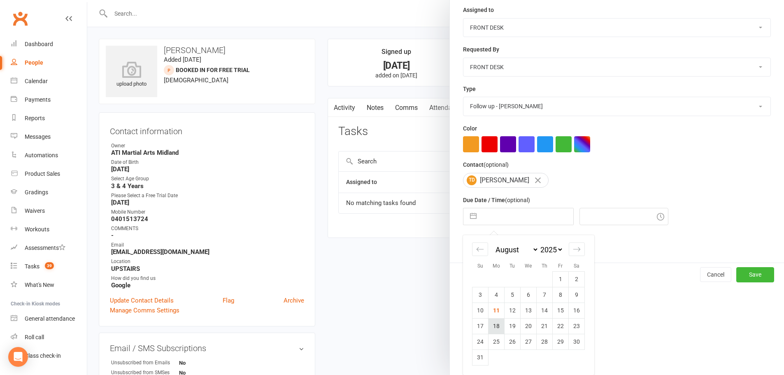
click at [493, 328] on td "18" at bounding box center [496, 326] width 16 height 16
type input "18 Aug 2025"
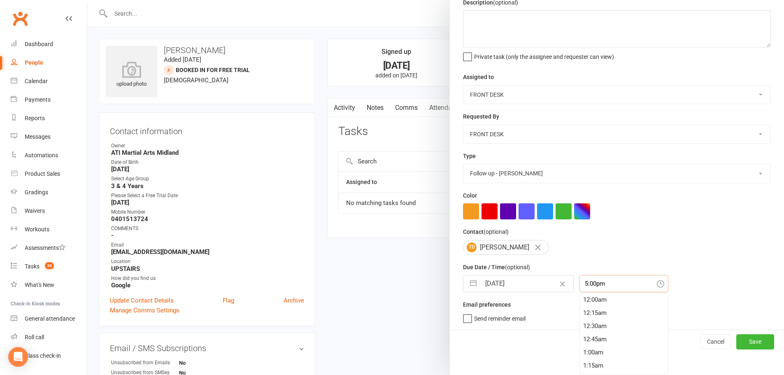
scroll to position [842, 0]
drag, startPoint x: 594, startPoint y: 304, endPoint x: 529, endPoint y: 295, distance: 65.6
click at [529, 298] on div "Description (optional) Private task (only the assignee and requester can view) …" at bounding box center [617, 164] width 334 height 332
click at [737, 341] on button "Save" at bounding box center [755, 341] width 38 height 15
type input "3:30pm"
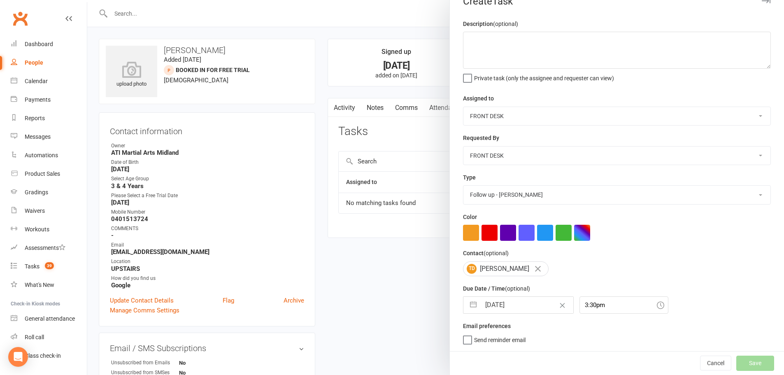
scroll to position [32, 0]
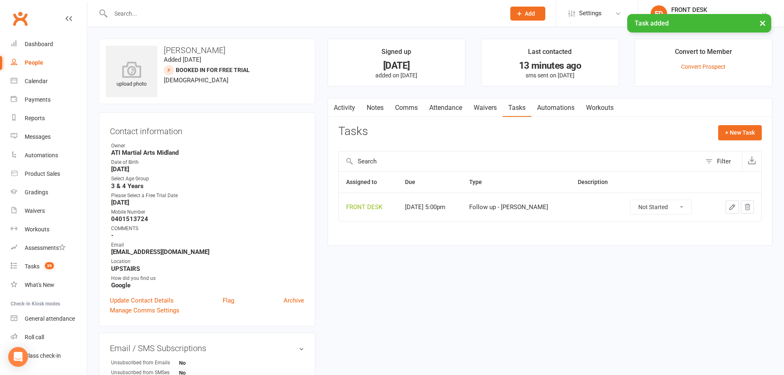
click at [736, 208] on button "button" at bounding box center [731, 206] width 13 height 13
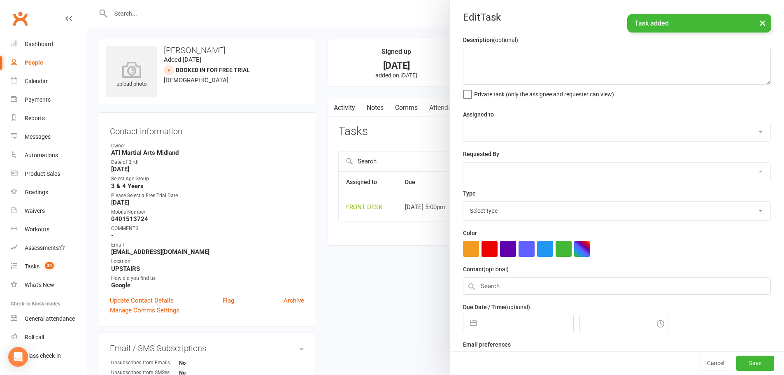
select select "4288"
type input "18 Aug 2025"
type input "5:00pm"
select select "29486"
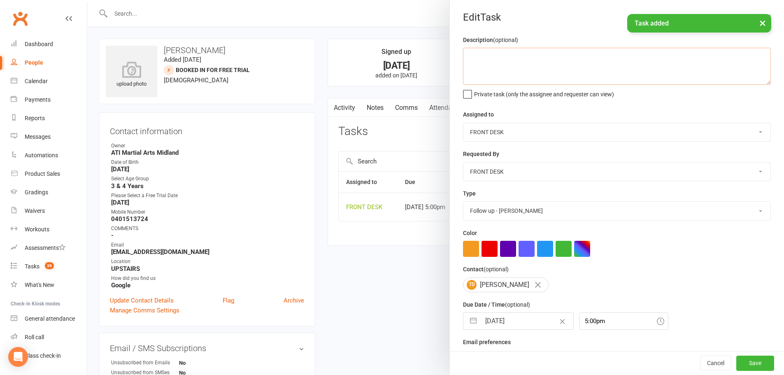
click at [470, 59] on textarea at bounding box center [617, 66] width 308 height 37
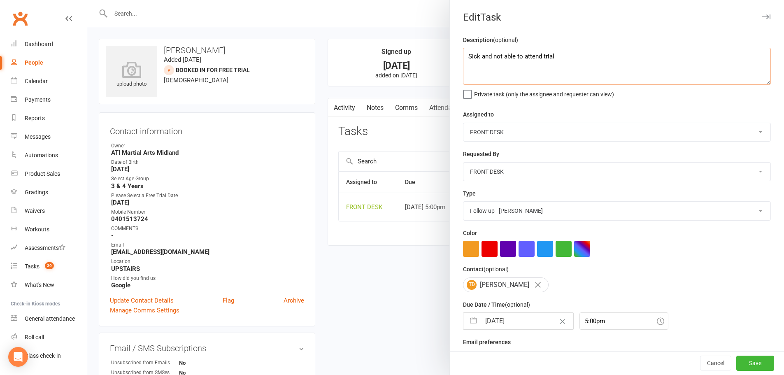
type textarea "Sick and not able to attend trial"
click at [745, 361] on button "Save" at bounding box center [755, 363] width 38 height 15
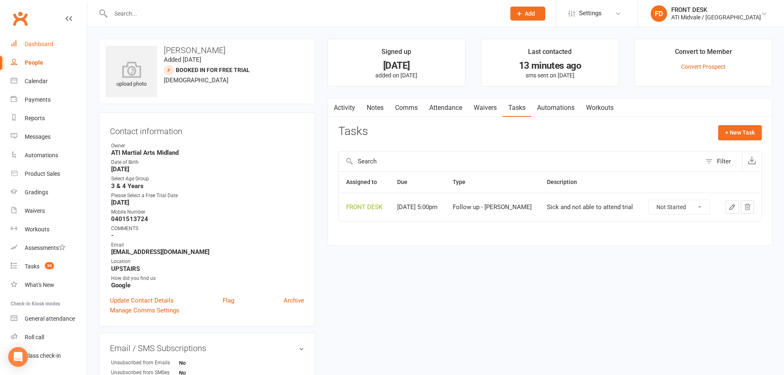
click at [40, 44] on div "Dashboard" at bounding box center [39, 44] width 28 height 7
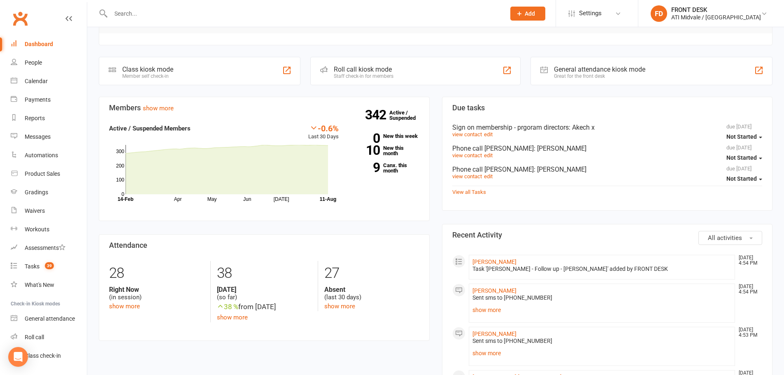
scroll to position [123, 0]
click at [397, 16] on input "text" at bounding box center [303, 14] width 391 height 12
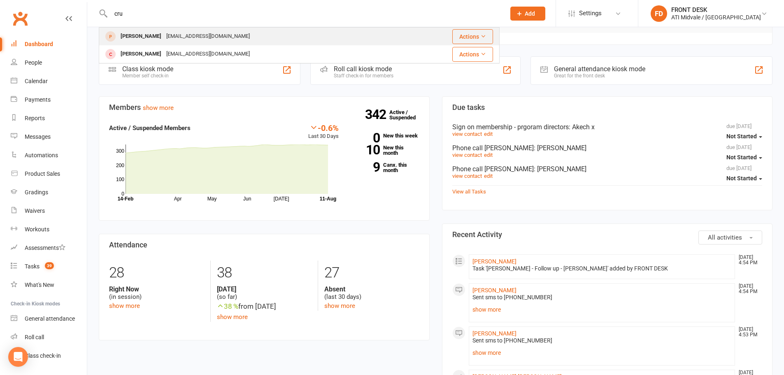
type input "cru"
click at [155, 33] on div "Cruz Coutinho" at bounding box center [141, 36] width 46 height 12
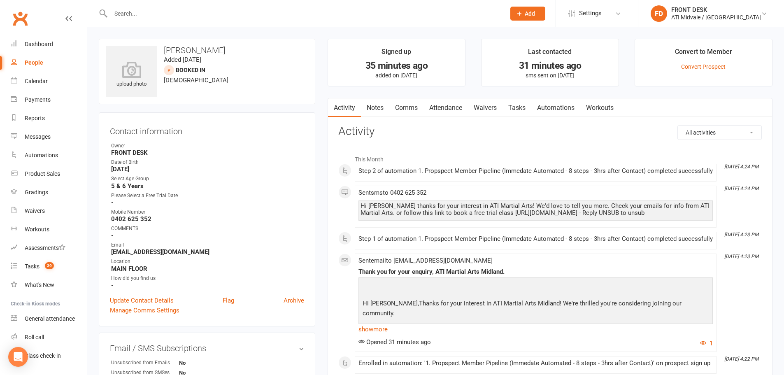
click at [373, 109] on link "Notes" at bounding box center [375, 107] width 28 height 19
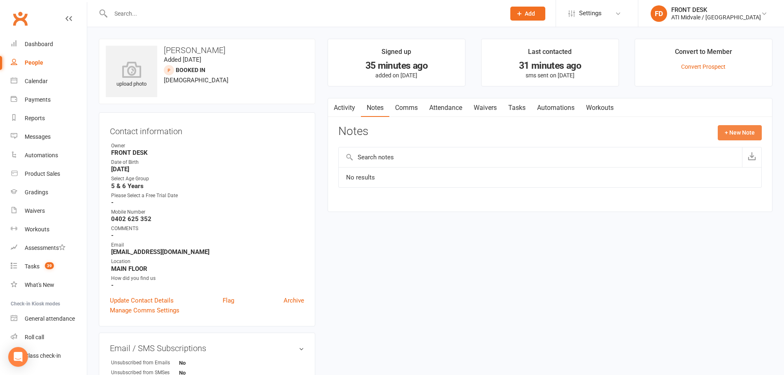
click at [733, 131] on button "+ New Note" at bounding box center [739, 132] width 44 height 15
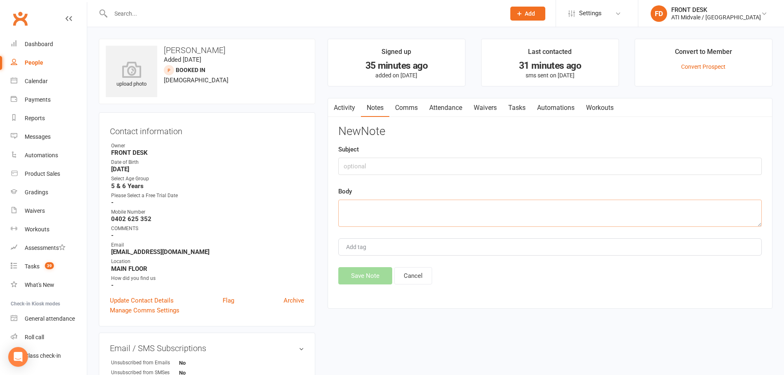
click at [402, 206] on textarea at bounding box center [549, 212] width 423 height 27
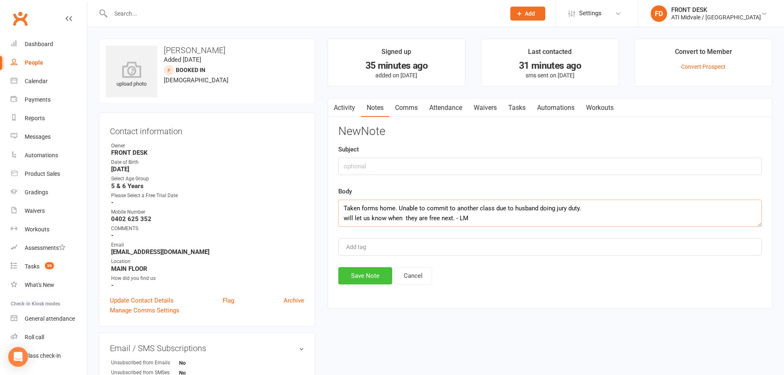
type textarea "Taken forms home. Unable to commit to another class due to husband doing jury d…"
click at [376, 277] on button "Save Note" at bounding box center [365, 275] width 54 height 17
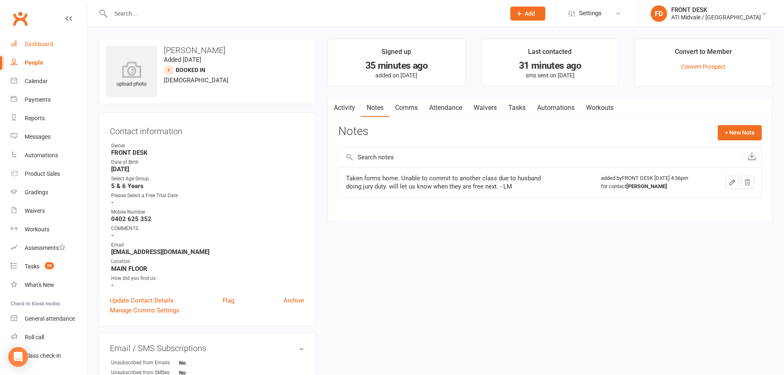
click at [48, 44] on div "Dashboard" at bounding box center [39, 44] width 28 height 7
